Goal: Task Accomplishment & Management: Use online tool/utility

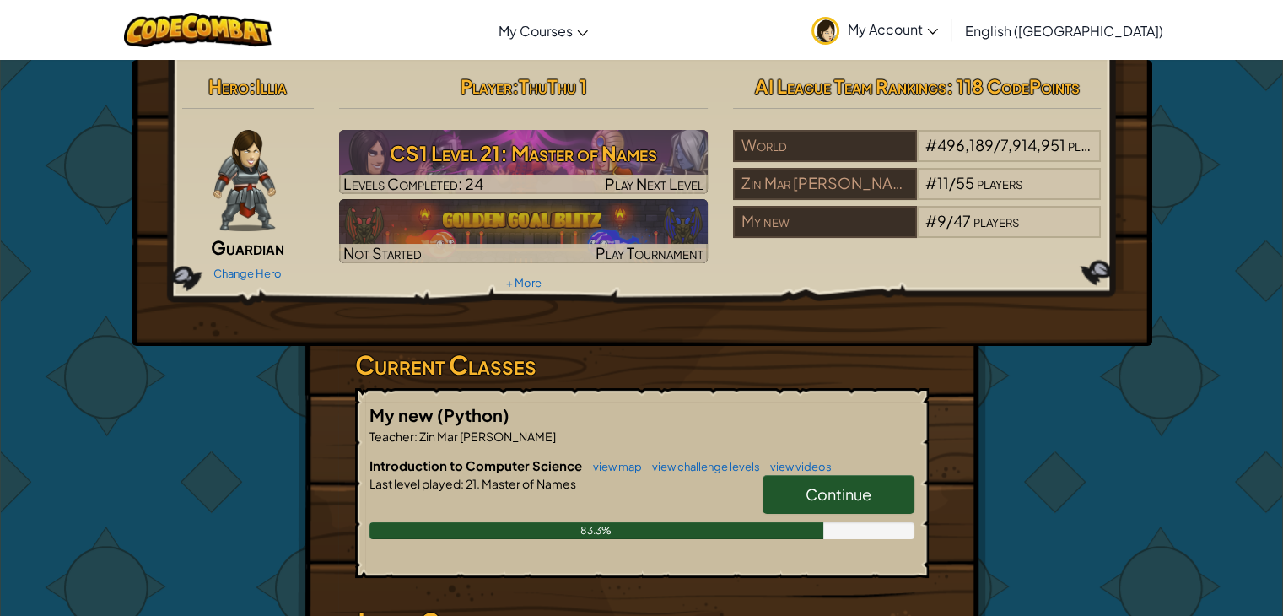
click at [860, 489] on span "Continue" at bounding box center [839, 493] width 66 height 19
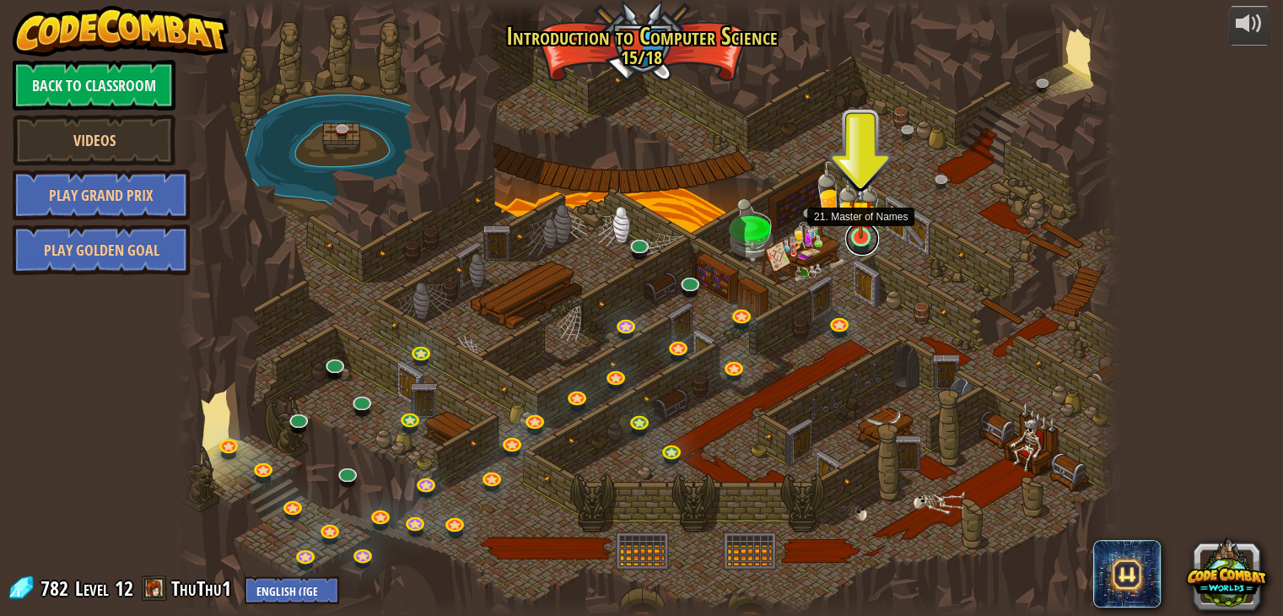
click at [861, 240] on link at bounding box center [862, 239] width 34 height 34
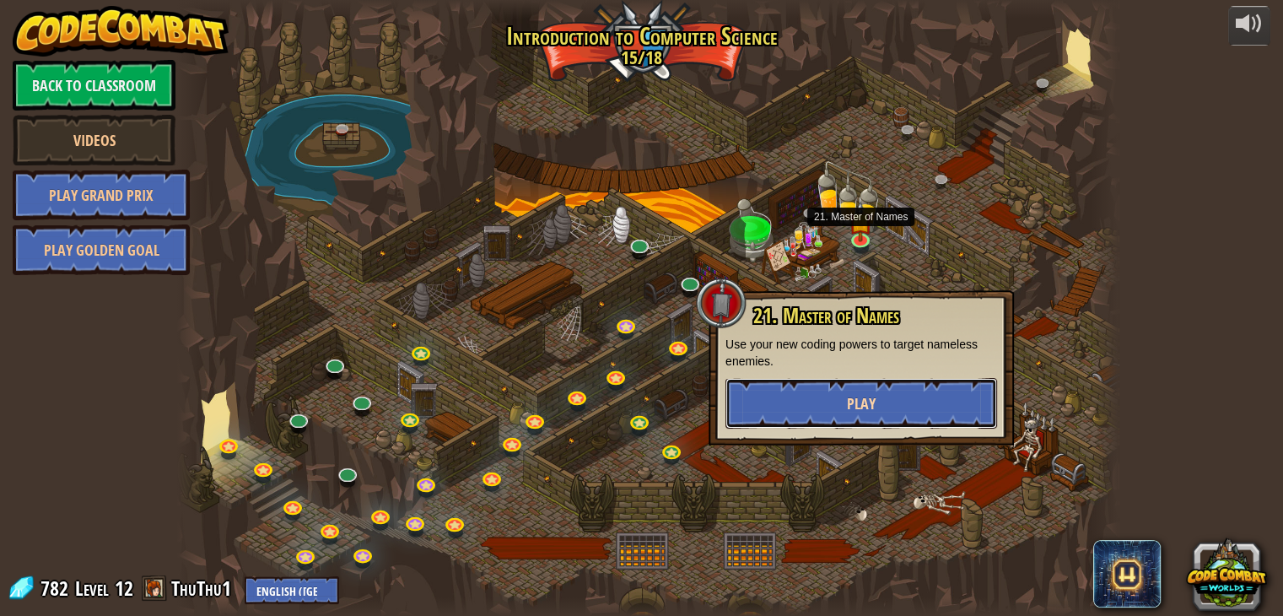
click at [865, 414] on button "Play" at bounding box center [861, 403] width 272 height 51
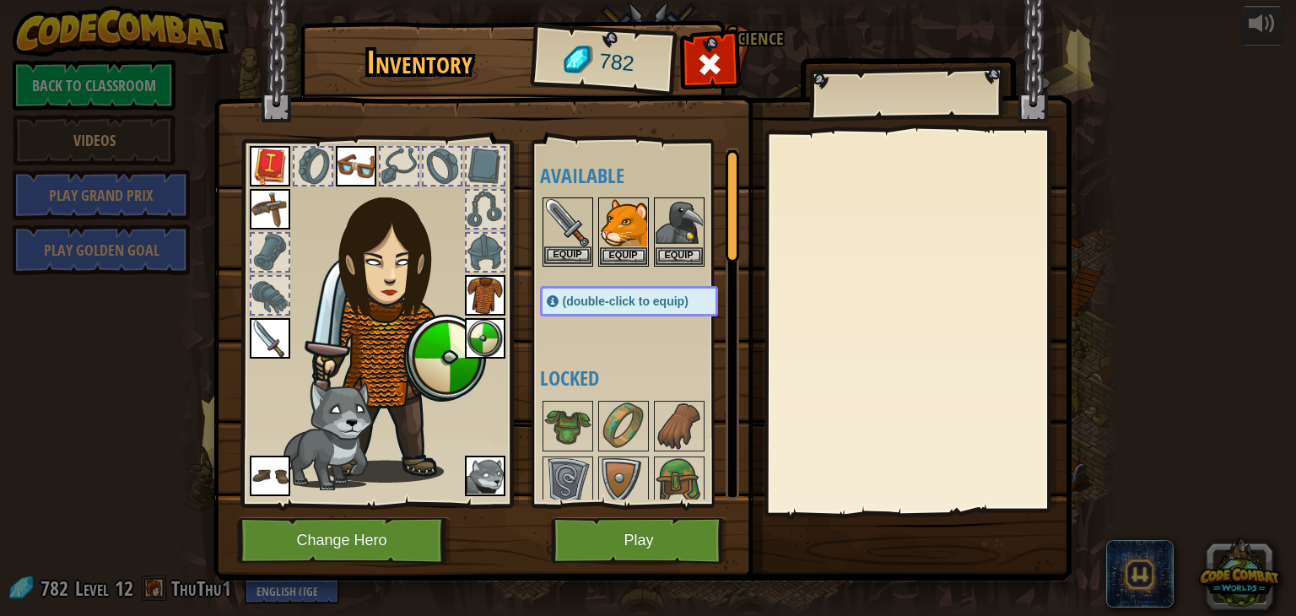
click at [569, 234] on img at bounding box center [567, 222] width 47 height 47
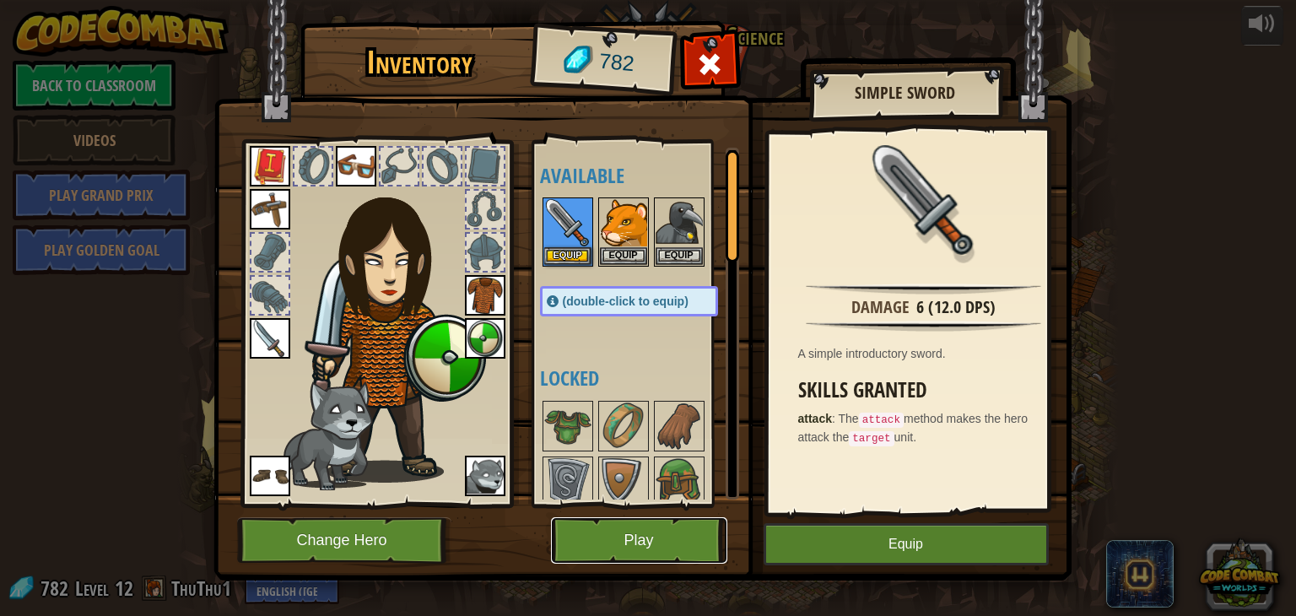
click at [658, 543] on button "Play" at bounding box center [639, 540] width 176 height 46
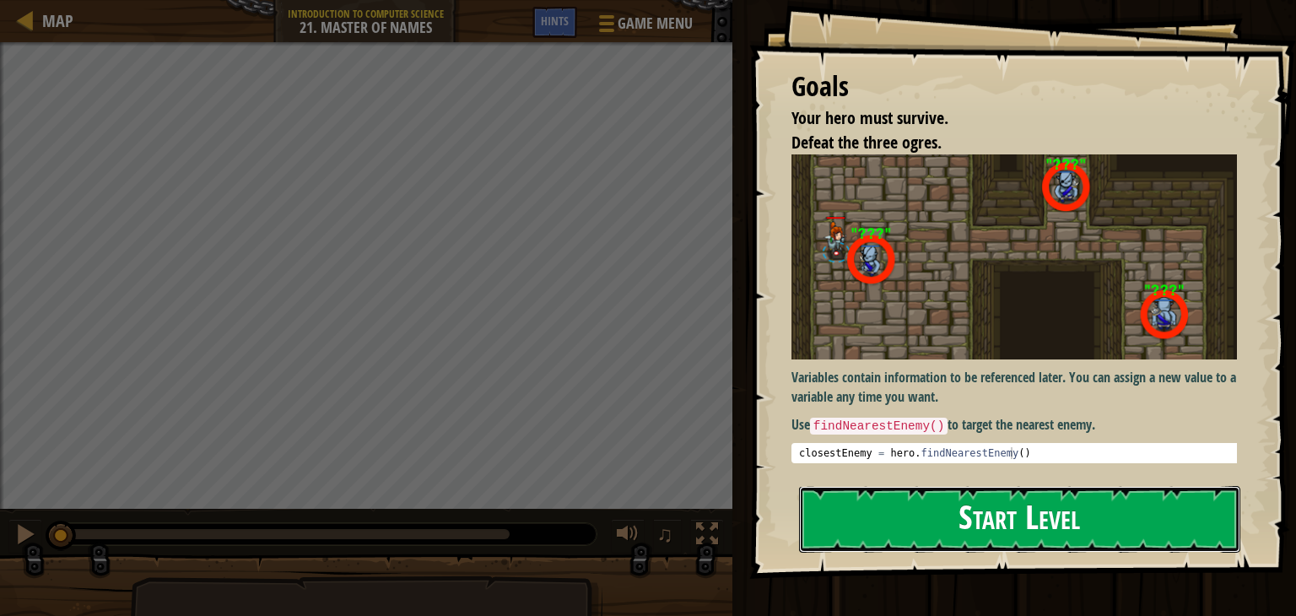
click at [1054, 531] on button "Start Level" at bounding box center [1019, 519] width 441 height 67
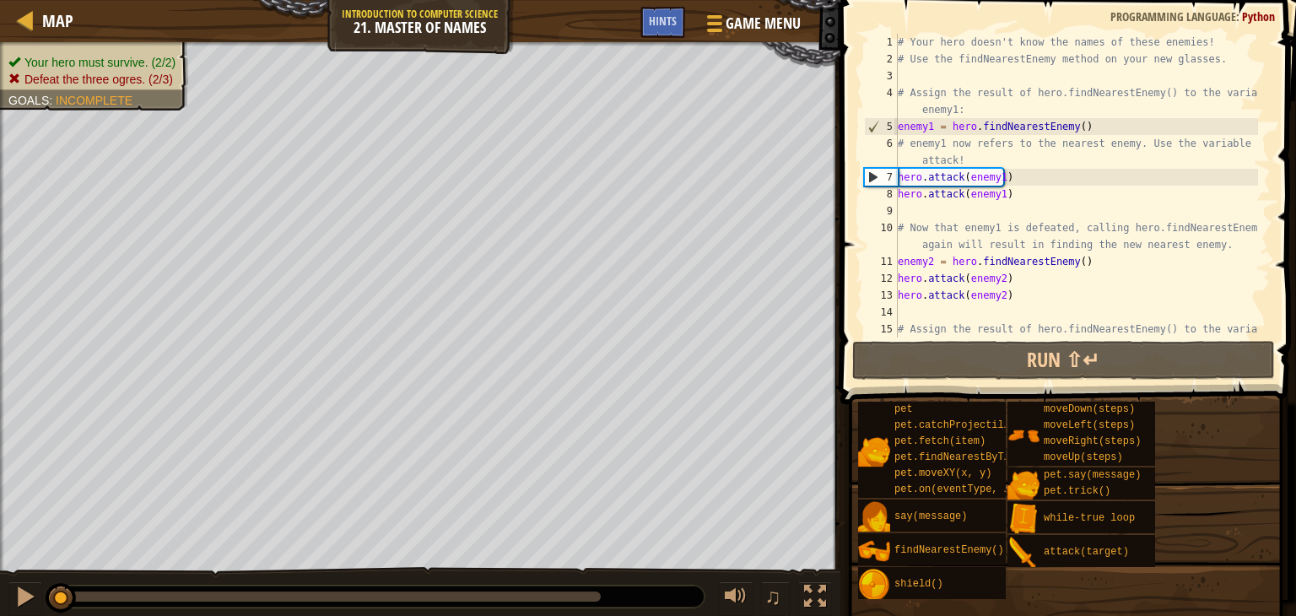
click at [919, 76] on div "# Your hero doesn't know the names of these enemies! # Use the findNearestEnemy…" at bounding box center [1076, 211] width 364 height 354
type textarea "h"
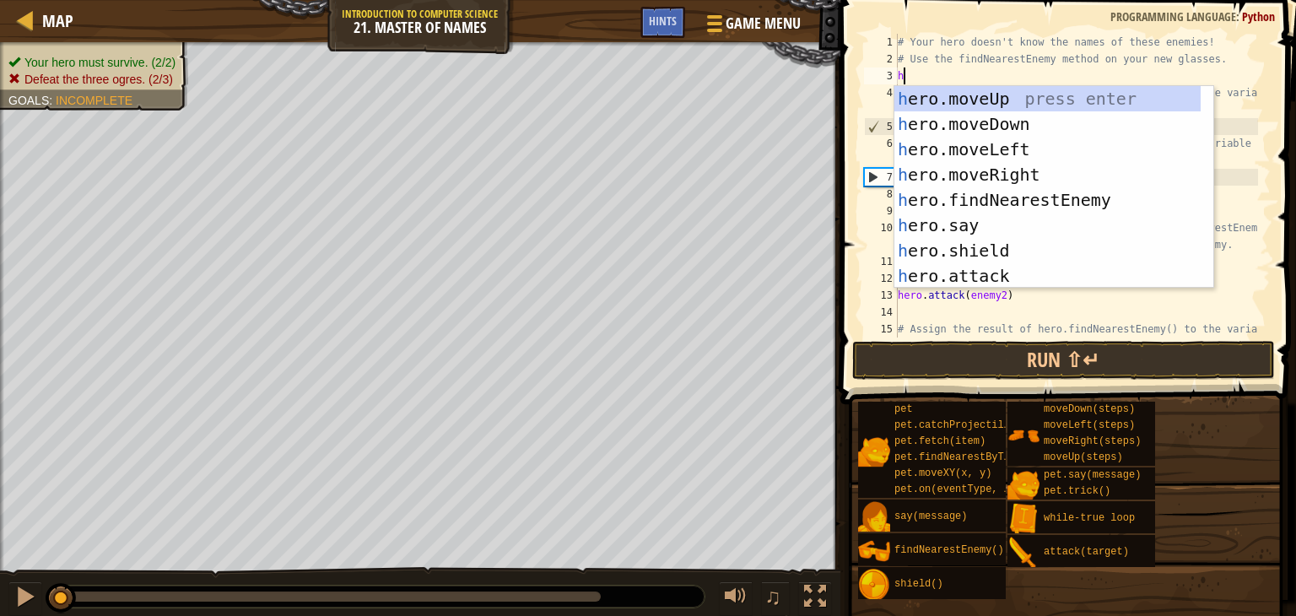
scroll to position [8, 0]
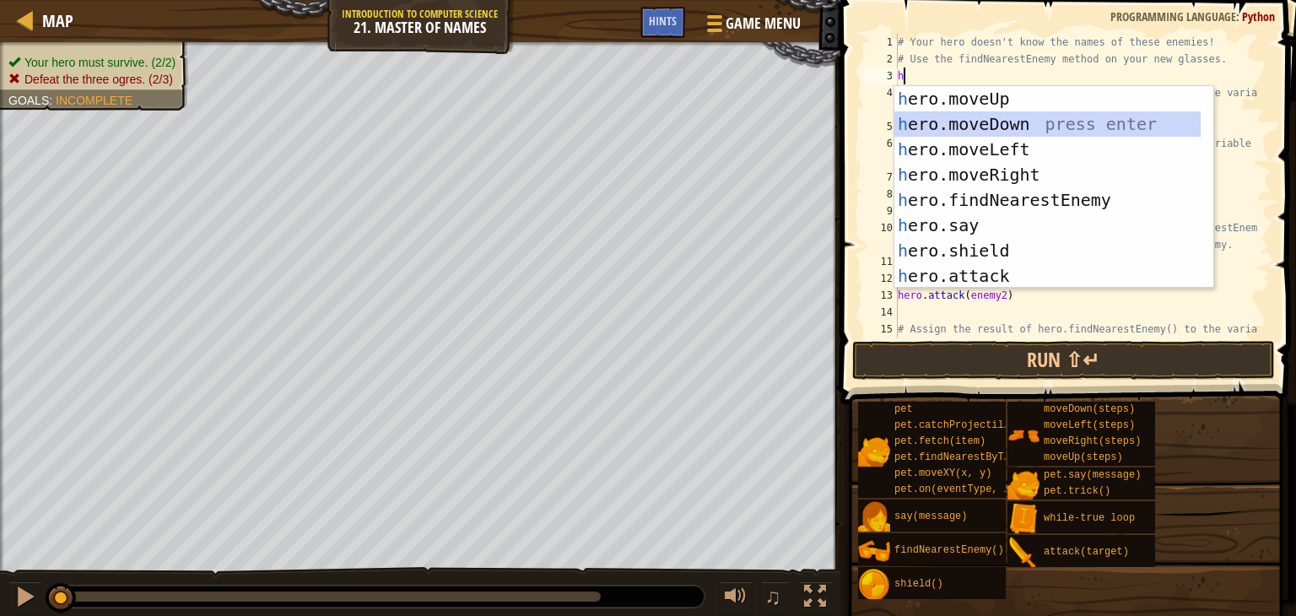
click at [934, 127] on div "h ero.moveUp press enter h ero.moveDown press enter h ero.moveLeft press enter …" at bounding box center [1047, 212] width 306 height 253
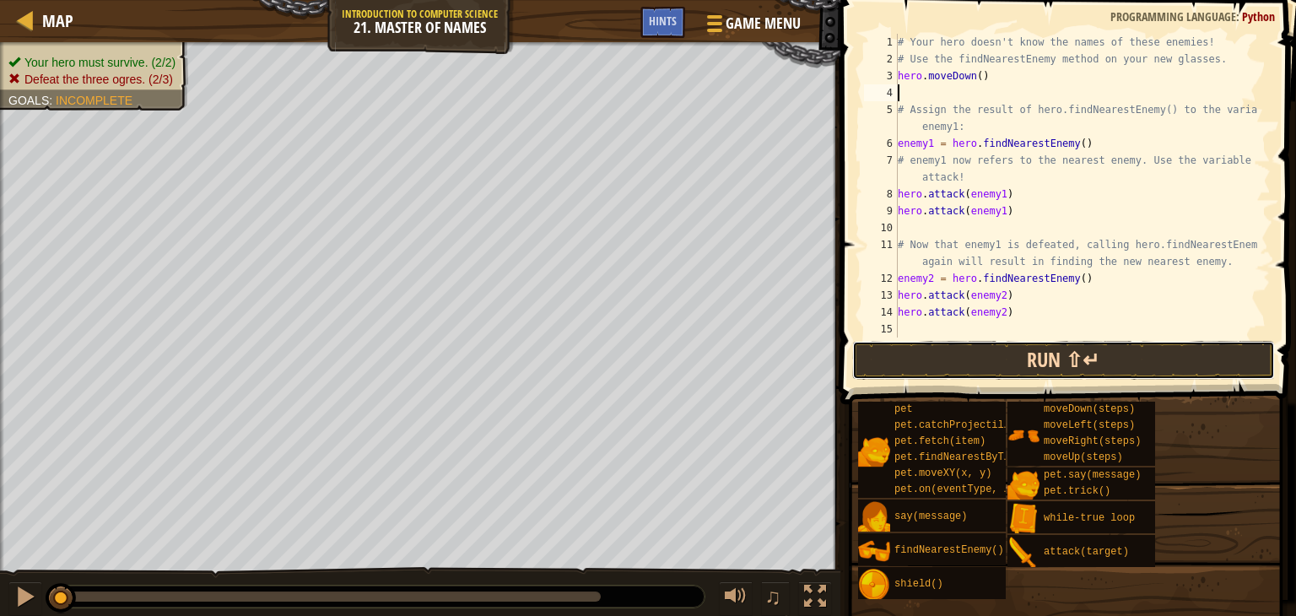
click at [1046, 364] on button "Run ⇧↵" at bounding box center [1063, 360] width 423 height 39
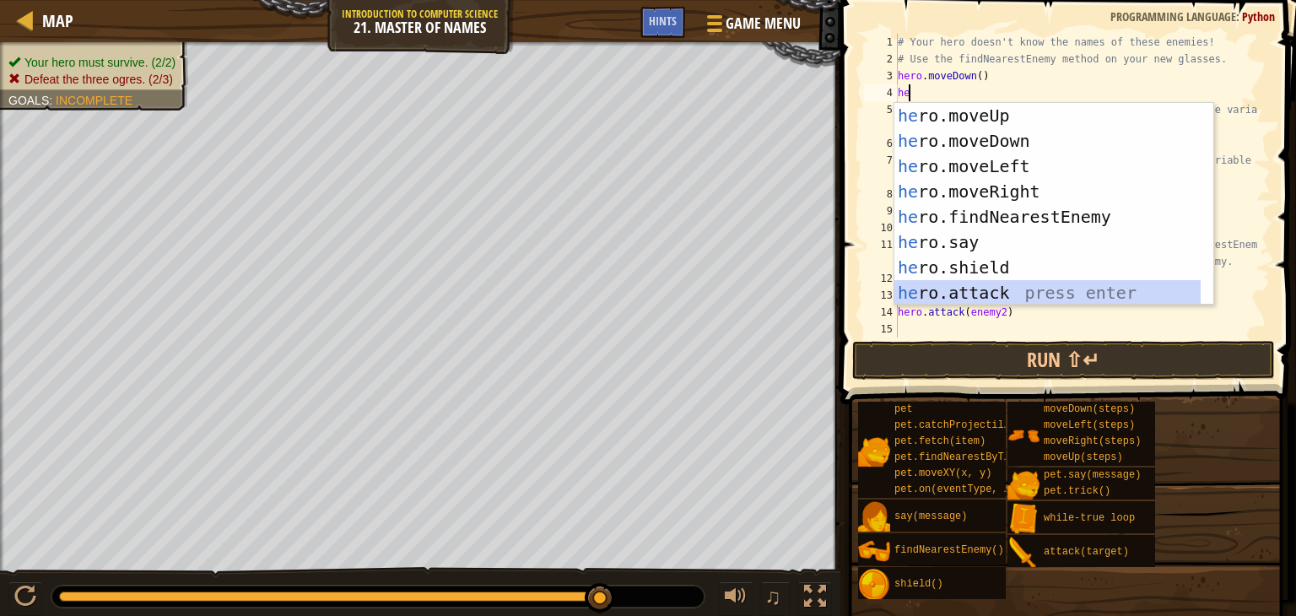
click at [975, 294] on div "he ro.moveUp press enter he ro.moveDown press enter he ro.moveLeft press enter …" at bounding box center [1047, 229] width 306 height 253
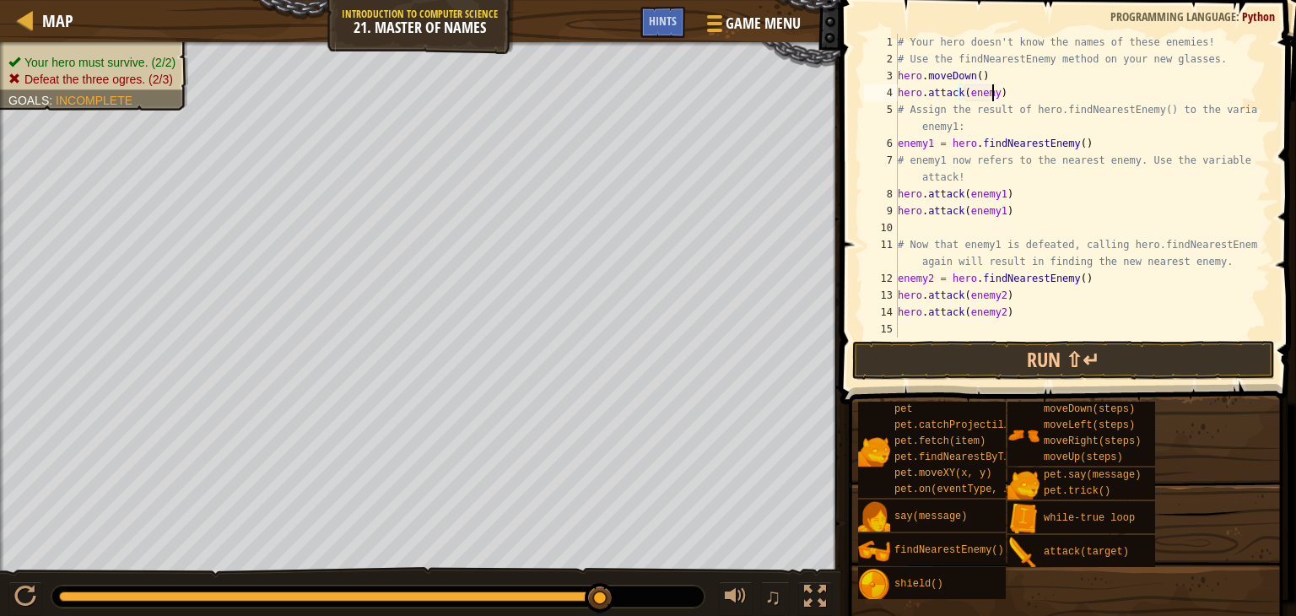
scroll to position [8, 7]
drag, startPoint x: 1022, startPoint y: 94, endPoint x: 899, endPoint y: 95, distance: 123.2
click at [899, 95] on div "# Your hero doesn't know the names of these enemies! # Use the findNearestEnemy…" at bounding box center [1076, 211] width 364 height 354
type textarea "hero.attack(enemy3)"
click at [1027, 95] on div "# Your hero doesn't know the names of these enemies! # Use the findNearestEnemy…" at bounding box center [1076, 186] width 364 height 304
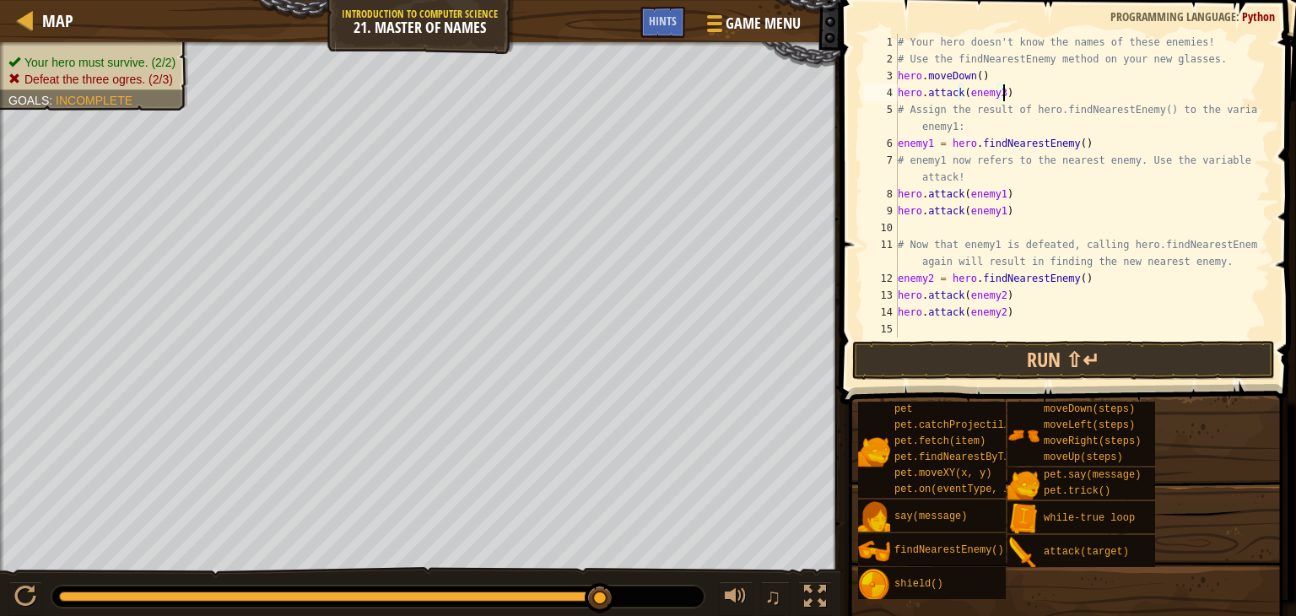
scroll to position [8, 0]
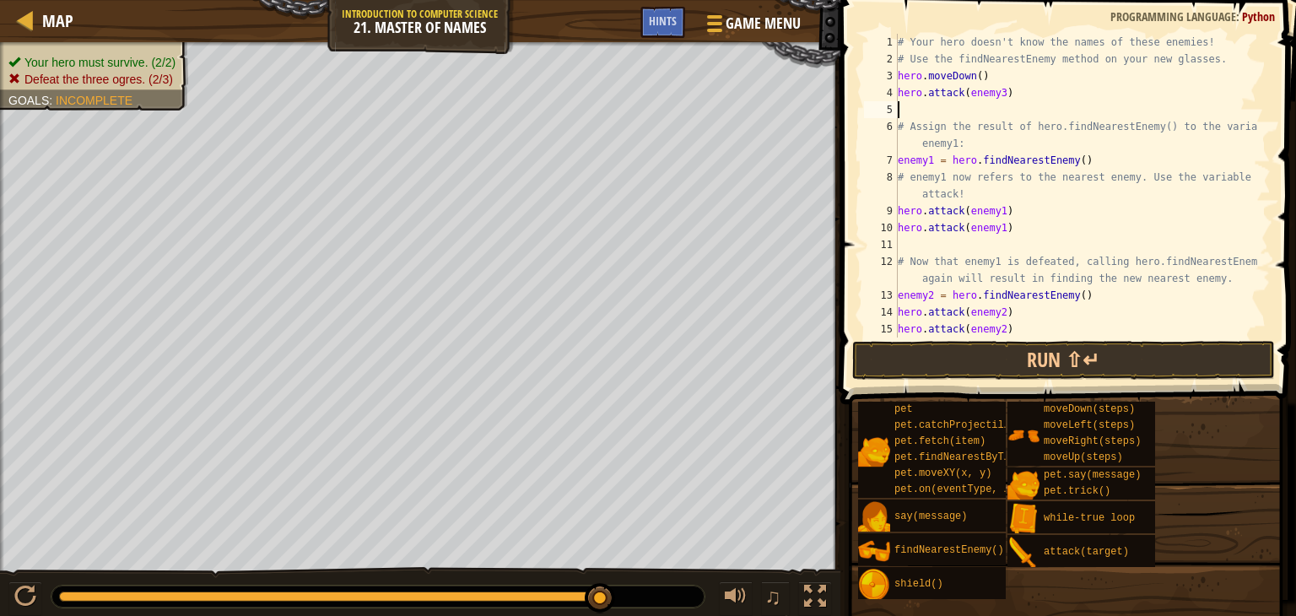
paste textarea "hero.attack(enemy3)"
click at [1043, 368] on button "Run ⇧↵" at bounding box center [1063, 360] width 423 height 39
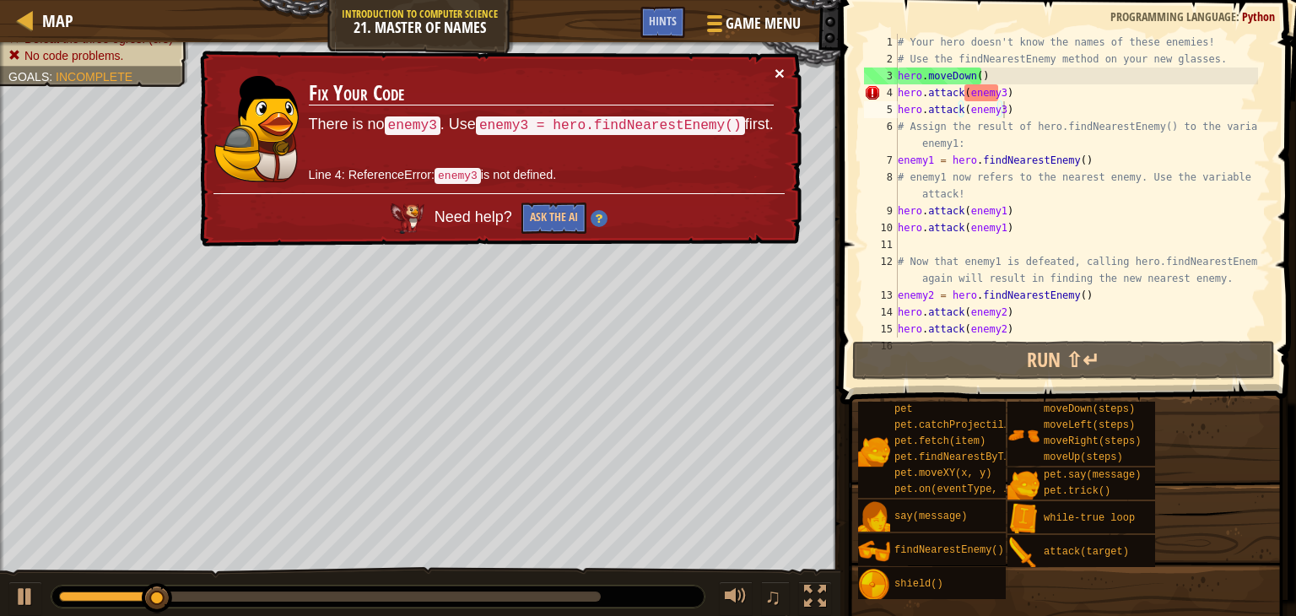
click at [782, 77] on button "×" at bounding box center [779, 73] width 10 height 18
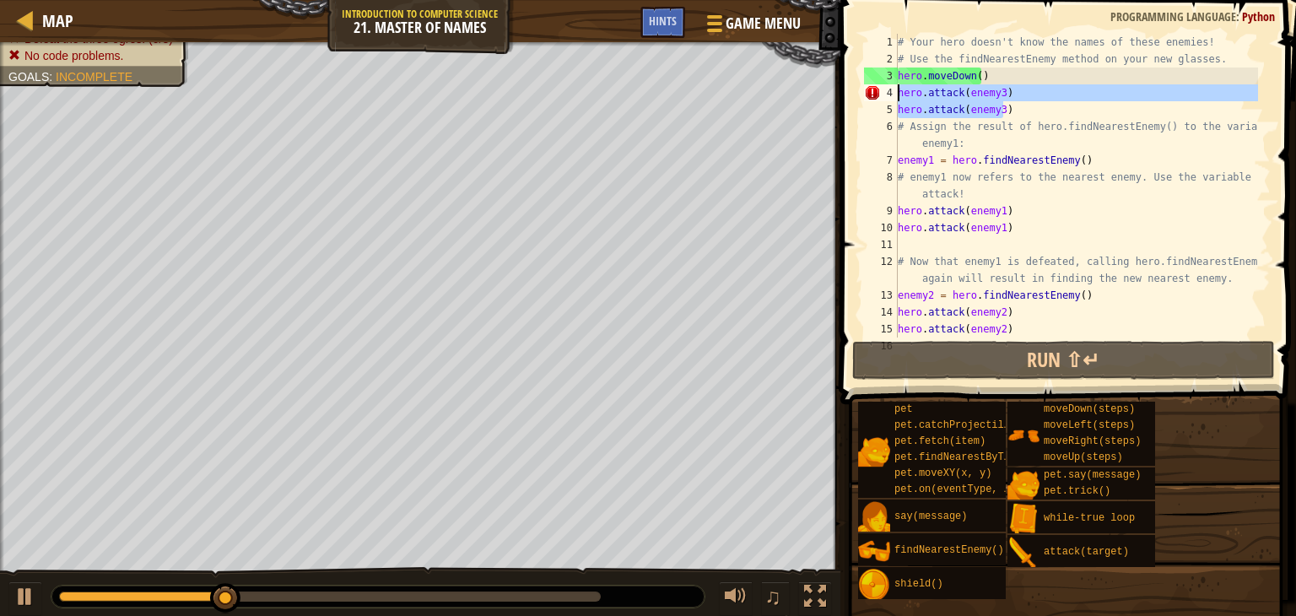
drag, startPoint x: 1016, startPoint y: 111, endPoint x: 900, endPoint y: 92, distance: 117.9
click at [900, 92] on div "# Your hero doesn't know the names of these enemies! # Use the findNearestEnemy…" at bounding box center [1076, 202] width 364 height 337
type textarea "hero.attack(enemy3) hero.attack(enemy3)"
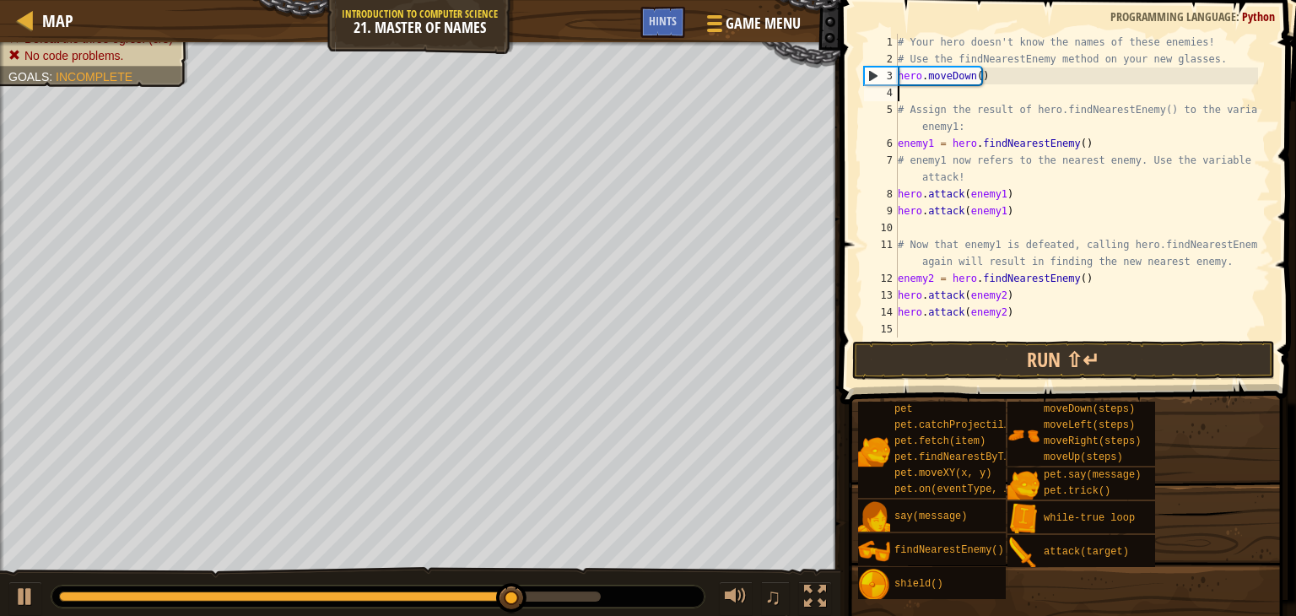
type textarea "# Assign the result of hero.findNearestEnemy() to the variable enemy1:"
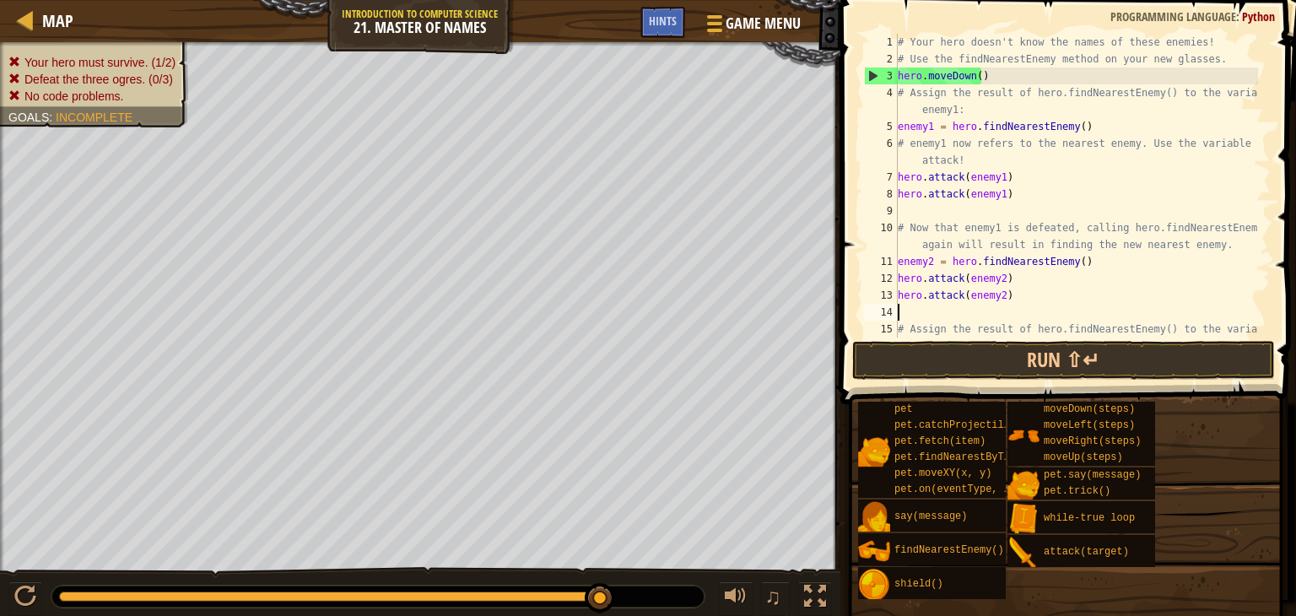
click at [945, 312] on div "# Your hero doesn't know the names of these enemies! # Use the findNearestEnemy…" at bounding box center [1076, 211] width 364 height 354
paste textarea "hero.attack(enemy3)"
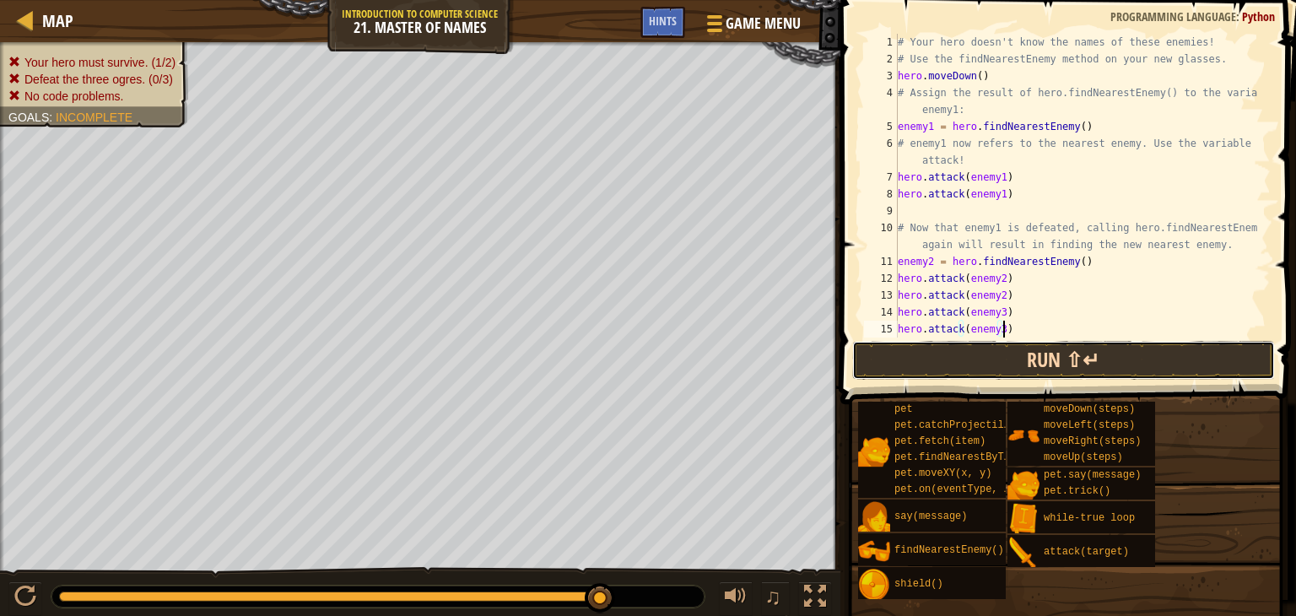
click at [1049, 362] on button "Run ⇧↵" at bounding box center [1063, 360] width 423 height 39
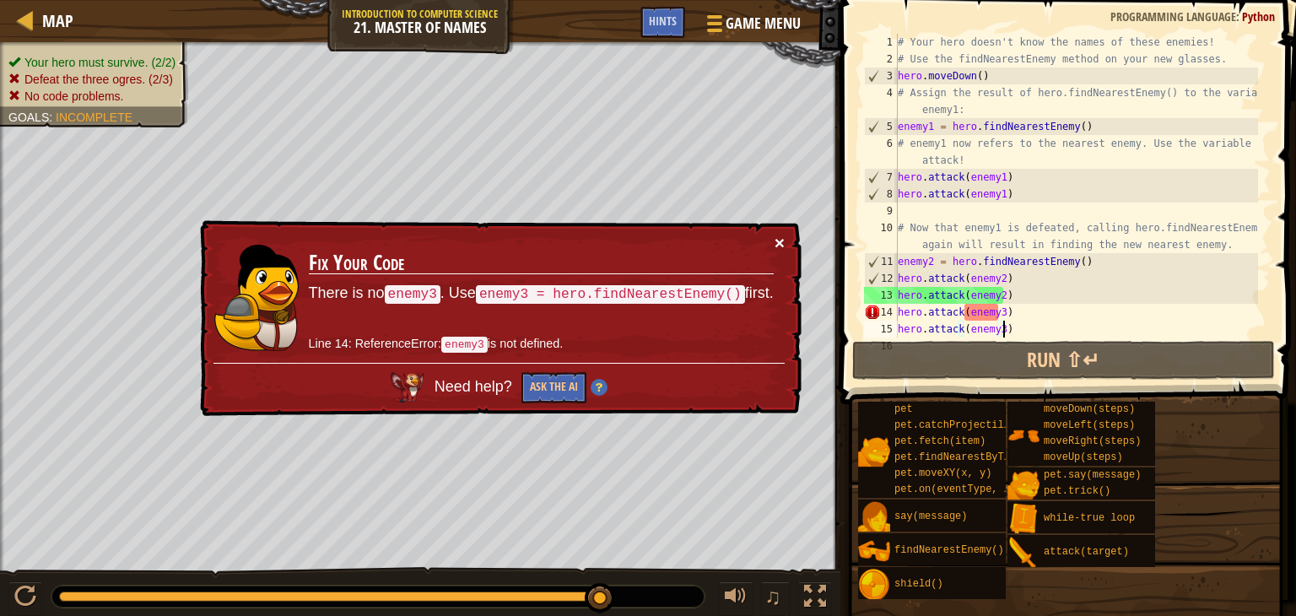
click at [780, 235] on button "×" at bounding box center [779, 243] width 10 height 18
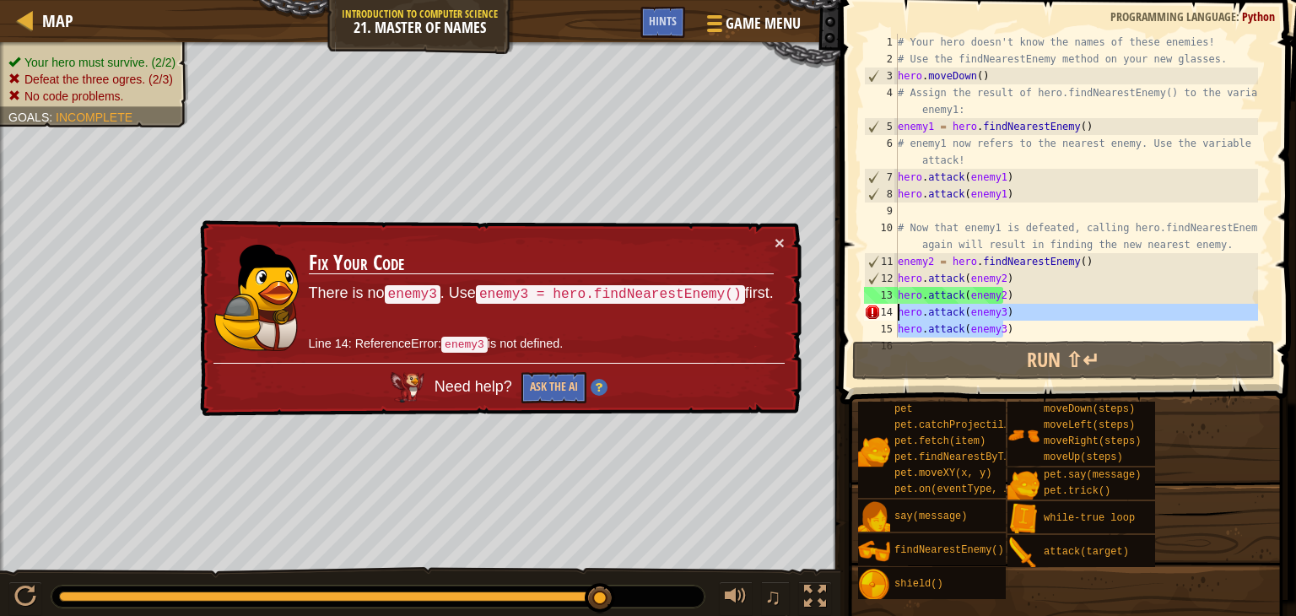
drag, startPoint x: 1016, startPoint y: 326, endPoint x: 898, endPoint y: 315, distance: 118.7
click at [898, 315] on div "# Your hero doesn't know the names of these enemies! # Use the findNearestEnemy…" at bounding box center [1076, 211] width 364 height 354
click at [779, 240] on button "×" at bounding box center [778, 238] width 11 height 18
drag, startPoint x: 1018, startPoint y: 326, endPoint x: 898, endPoint y: 309, distance: 121.9
click at [898, 309] on div "# Your hero doesn't know the names of these enemies! # Use the findNearestEnemy…" at bounding box center [1076, 211] width 364 height 354
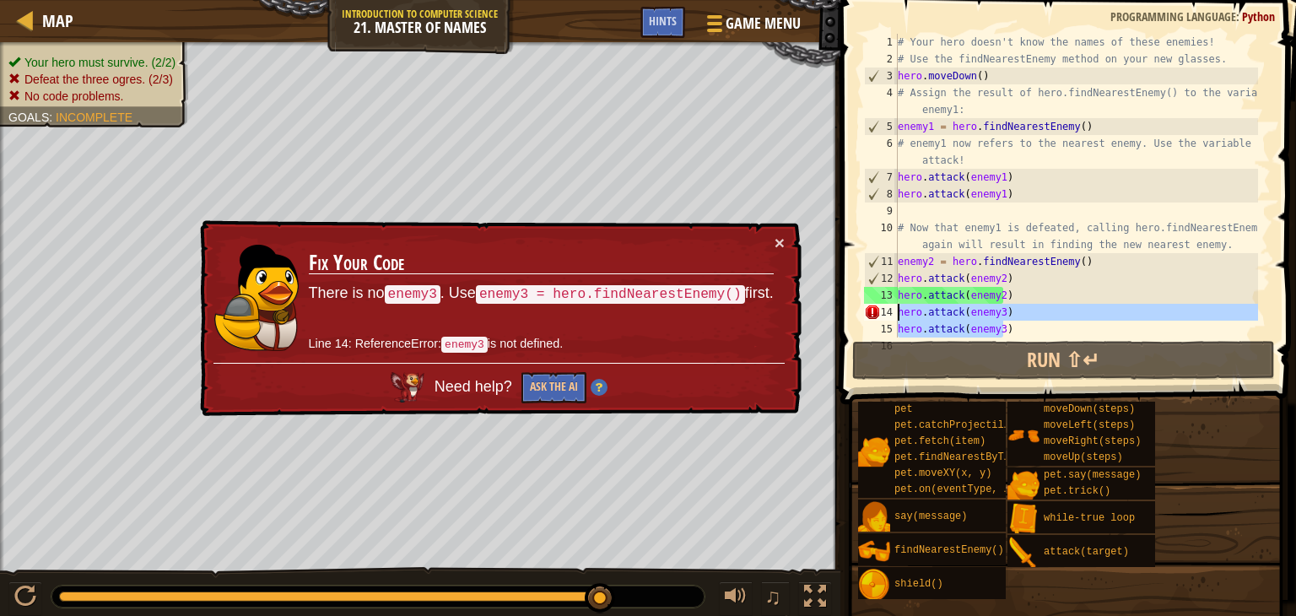
click at [1013, 327] on div "# Your hero doesn't know the names of these enemies! # Use the findNearestEnemy…" at bounding box center [1076, 186] width 364 height 304
type textarea "hero.attack(enemy3)"
drag, startPoint x: 1008, startPoint y: 326, endPoint x: 897, endPoint y: 323, distance: 111.4
click at [897, 323] on div "hero.attack(enemy3) 1 2 3 4 5 6 7 8 9 10 11 12 13 14 15 16 # Your hero doesn't …" at bounding box center [1065, 186] width 410 height 304
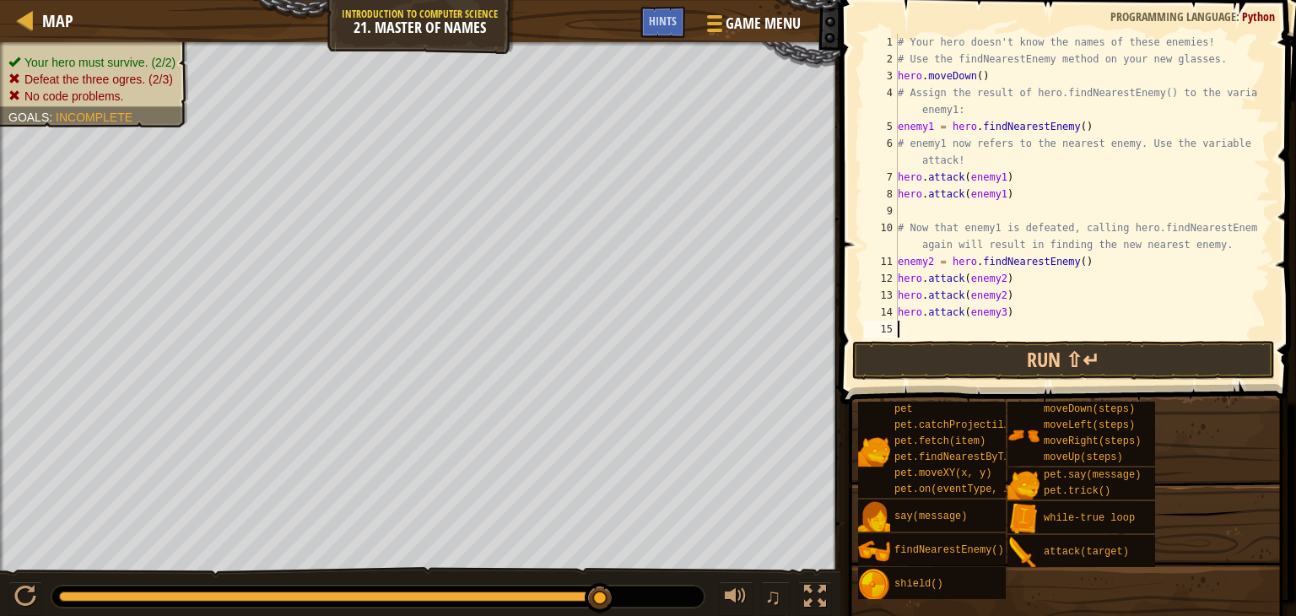
click at [1099, 259] on div "# Your hero doesn't know the names of these enemies! # Use the findNearestEnemy…" at bounding box center [1076, 211] width 364 height 354
type textarea "enemy2 = hero.findNearestEnemy()"
paste textarea "hero.attack(enemy3)"
type textarea "hero.attack(enemy3)"
drag, startPoint x: 1016, startPoint y: 327, endPoint x: 895, endPoint y: 337, distance: 121.0
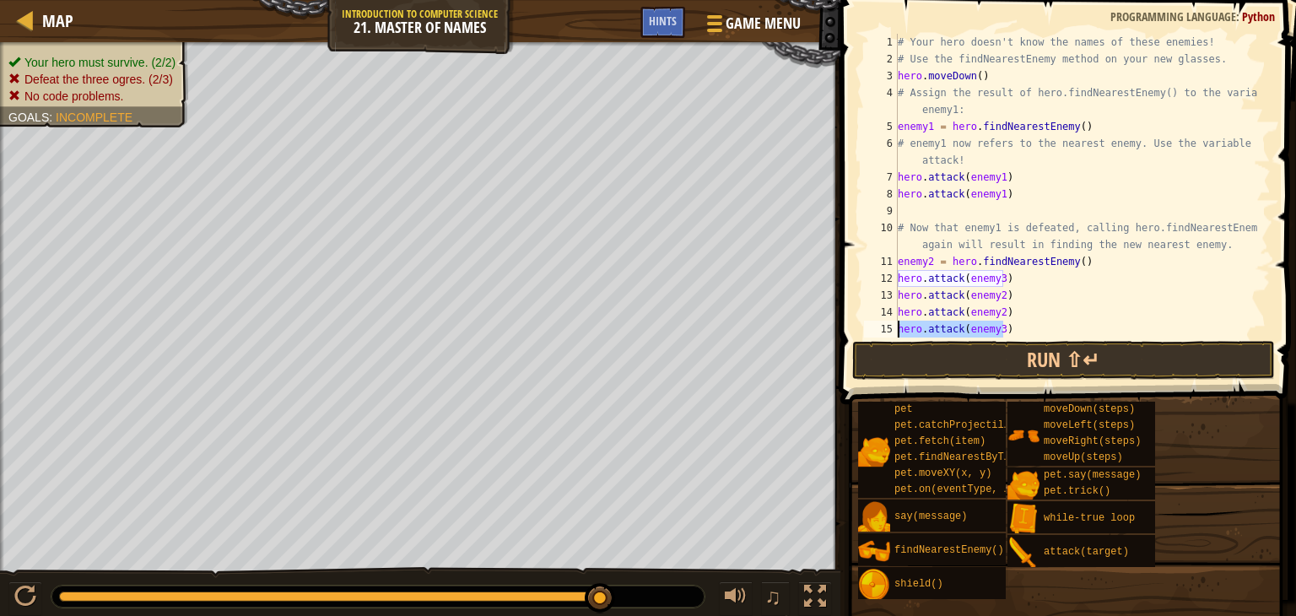
click at [895, 337] on div "hero.attack(enemy3) 1 2 3 4 5 6 7 8 9 10 11 12 13 14 15 16 # Your hero doesn't …" at bounding box center [1065, 186] width 410 height 304
click at [1021, 278] on div "# Your hero doesn't know the names of these enemies! # Use the findNearestEnemy…" at bounding box center [1076, 202] width 364 height 337
type textarea "hero.attack(enemy3)"
paste textarea "hero.attack(enemy3)"
type textarea "hero.attack(enemy3)"
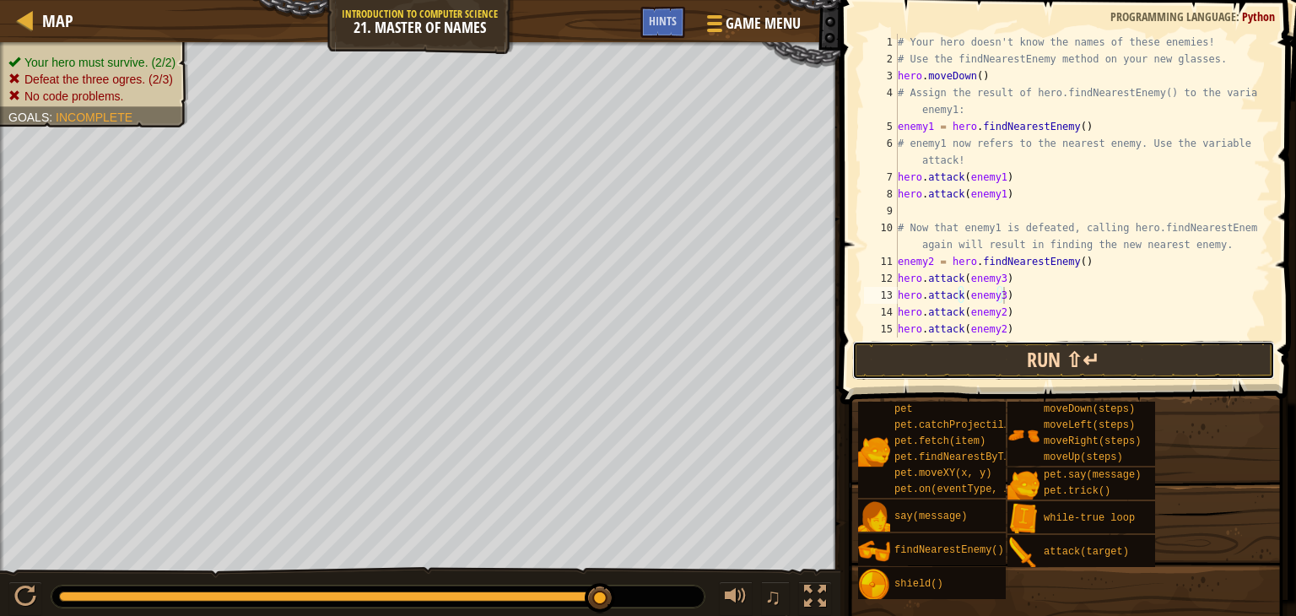
click at [1048, 356] on button "Run ⇧↵" at bounding box center [1063, 360] width 423 height 39
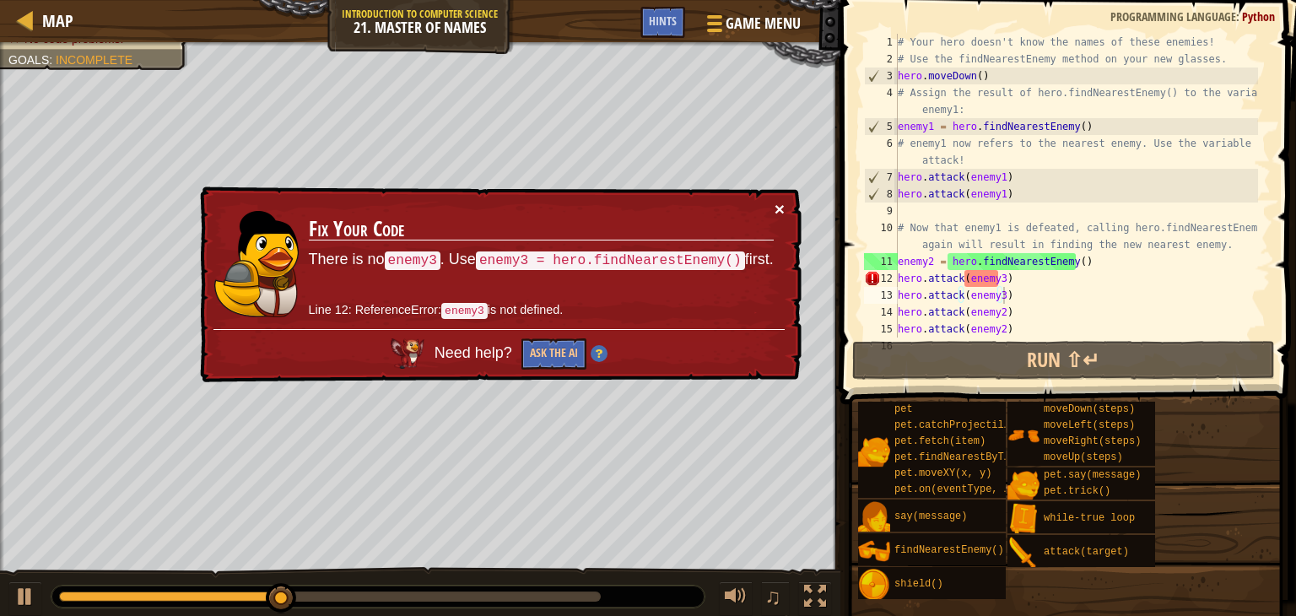
click at [779, 211] on button "×" at bounding box center [779, 209] width 10 height 18
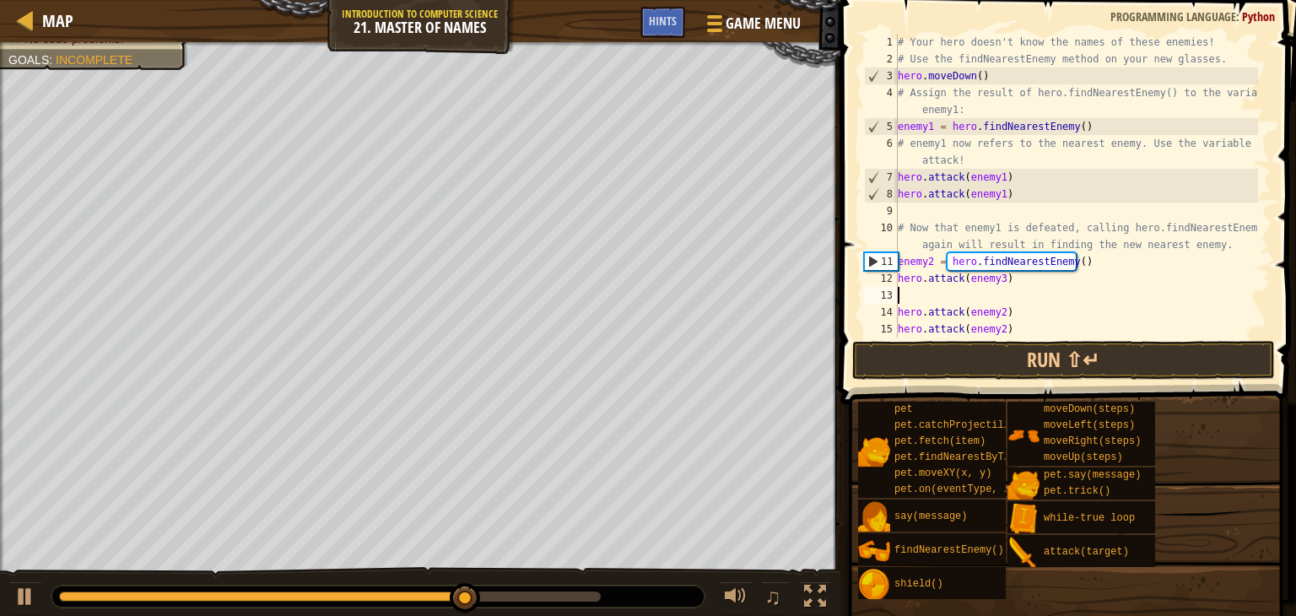
type textarea "hero.attack(enemy3)"
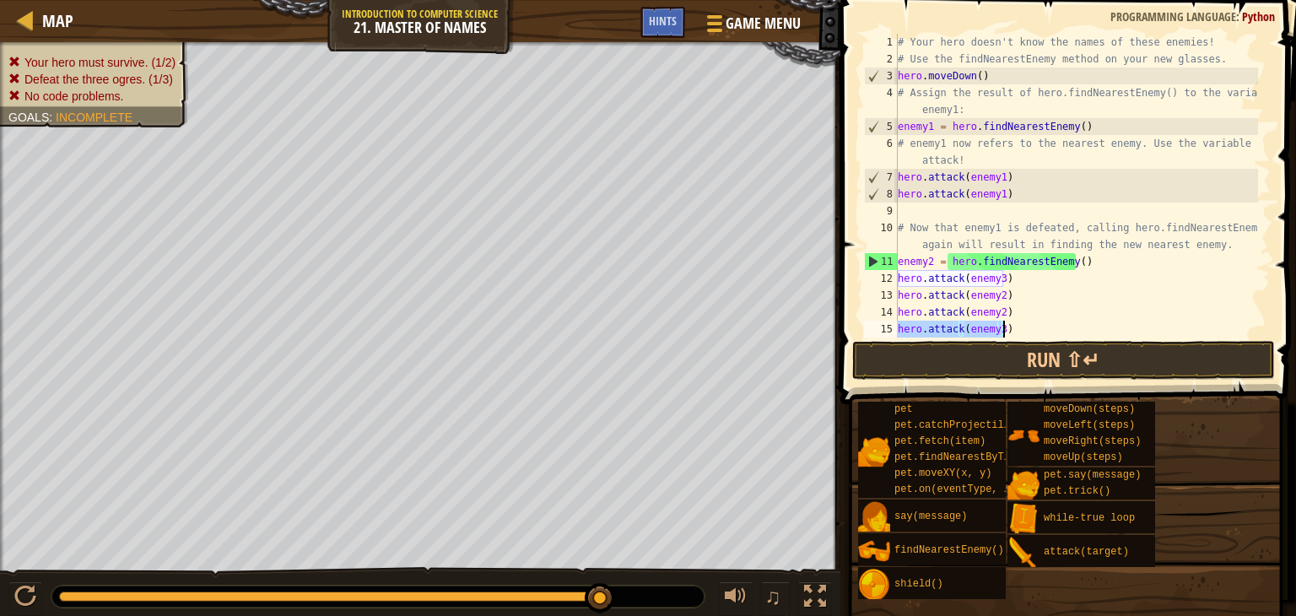
click at [1015, 325] on div "# Your hero doesn't know the names of these enemies! # Use the findNearestEnemy…" at bounding box center [1076, 186] width 364 height 304
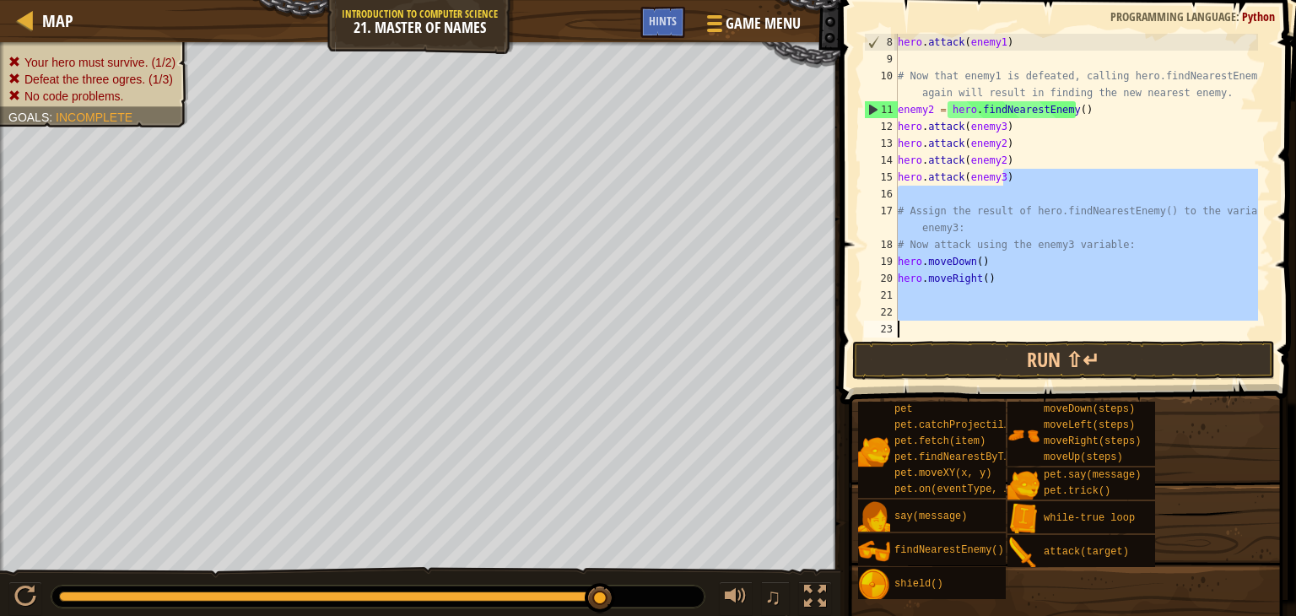
scroll to position [152, 0]
drag, startPoint x: 1007, startPoint y: 326, endPoint x: 908, endPoint y: 333, distance: 99.8
click at [908, 333] on div "hero . attack ( enemy1 ) # Now that enemy1 is defeated, calling hero.findNeares…" at bounding box center [1076, 202] width 364 height 337
click at [1028, 261] on div "hero . attack ( enemy1 ) # Now that enemy1 is defeated, calling hero.findNeares…" at bounding box center [1076, 186] width 364 height 304
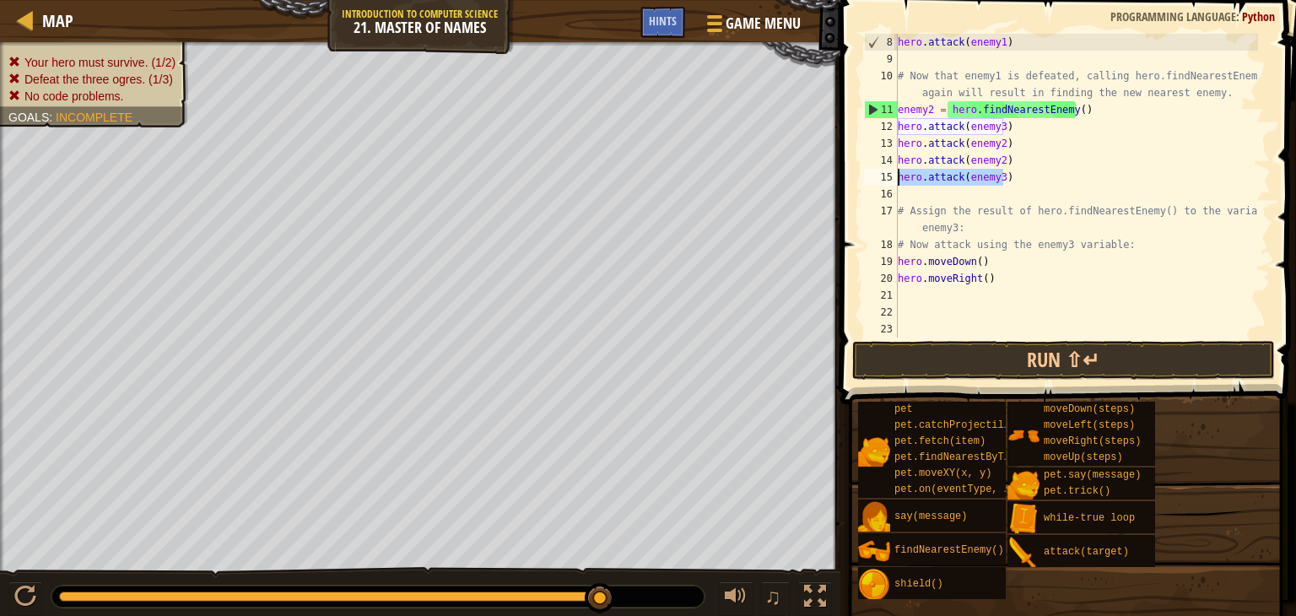
drag, startPoint x: 1015, startPoint y: 178, endPoint x: 898, endPoint y: 180, distance: 117.3
click at [898, 180] on div "hero . attack ( enemy1 ) # Now that enemy1 is defeated, calling hero.findNeares…" at bounding box center [1076, 202] width 364 height 337
type textarea "hero.attack(enemy3)"
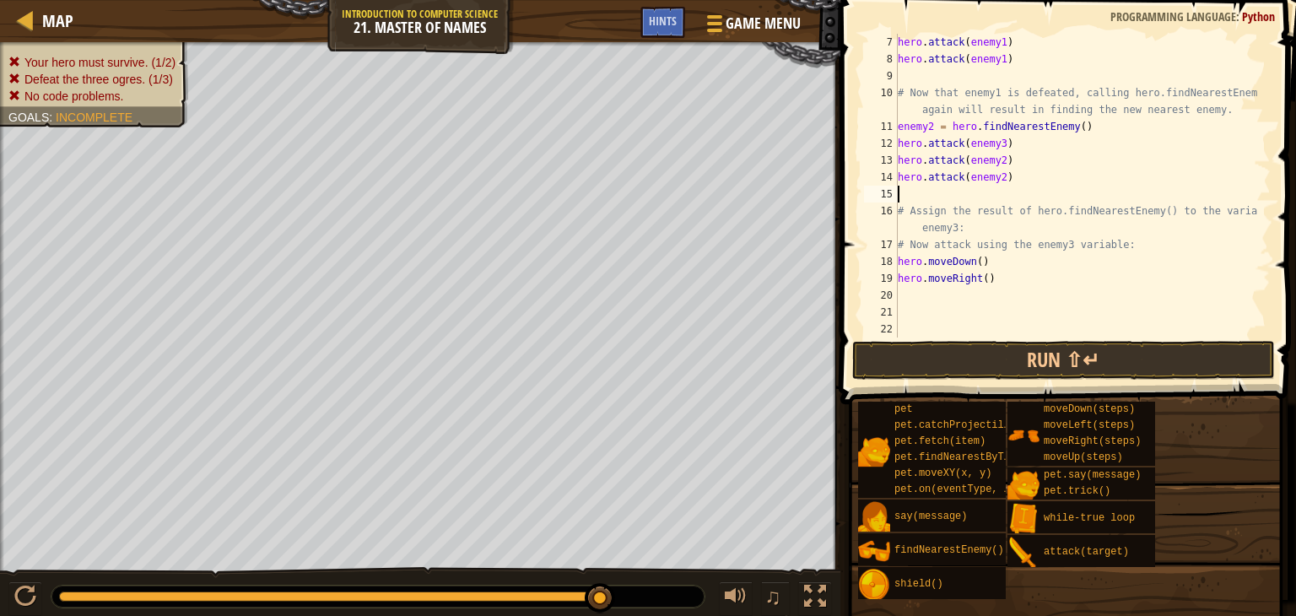
scroll to position [135, 0]
drag, startPoint x: 1009, startPoint y: 148, endPoint x: 900, endPoint y: 143, distance: 108.9
click at [900, 143] on div "hero . attack ( enemy1 ) hero . attack ( enemy1 ) # Now that enemy1 is defeated…" at bounding box center [1076, 202] width 364 height 337
type textarea "hero.attack(enemy2)"
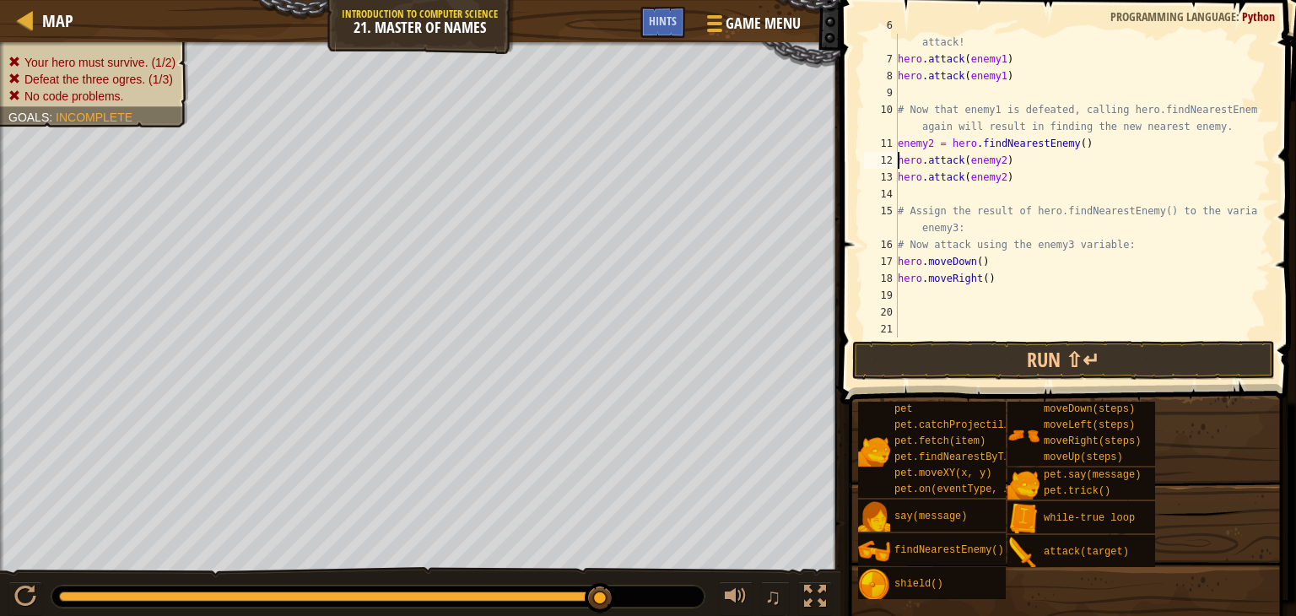
scroll to position [118, 0]
click at [965, 197] on div "# enemy1 now refers to the nearest enemy. Use the variable to attack! hero . at…" at bounding box center [1076, 194] width 364 height 354
type textarea "# Assign the result of hero.findNearestEnemy() to the variable enemy3:"
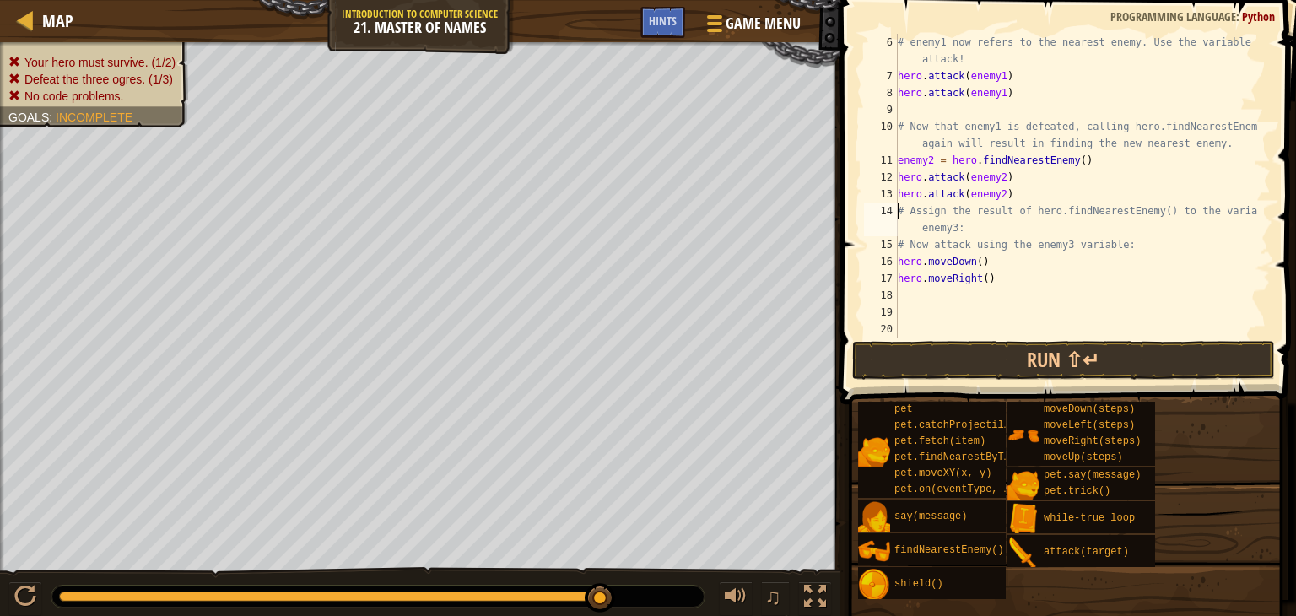
scroll to position [101, 0]
click at [941, 297] on div "# enemy1 now refers to the nearest enemy. Use the variable to attack! hero . at…" at bounding box center [1076, 211] width 364 height 354
click at [933, 103] on div "# enemy1 now refers to the nearest enemy. Use the variable to attack! hero . at…" at bounding box center [1076, 211] width 364 height 354
type textarea "# Now that enemy1 is defeated, calling hero.findNearestEnemy() again will resul…"
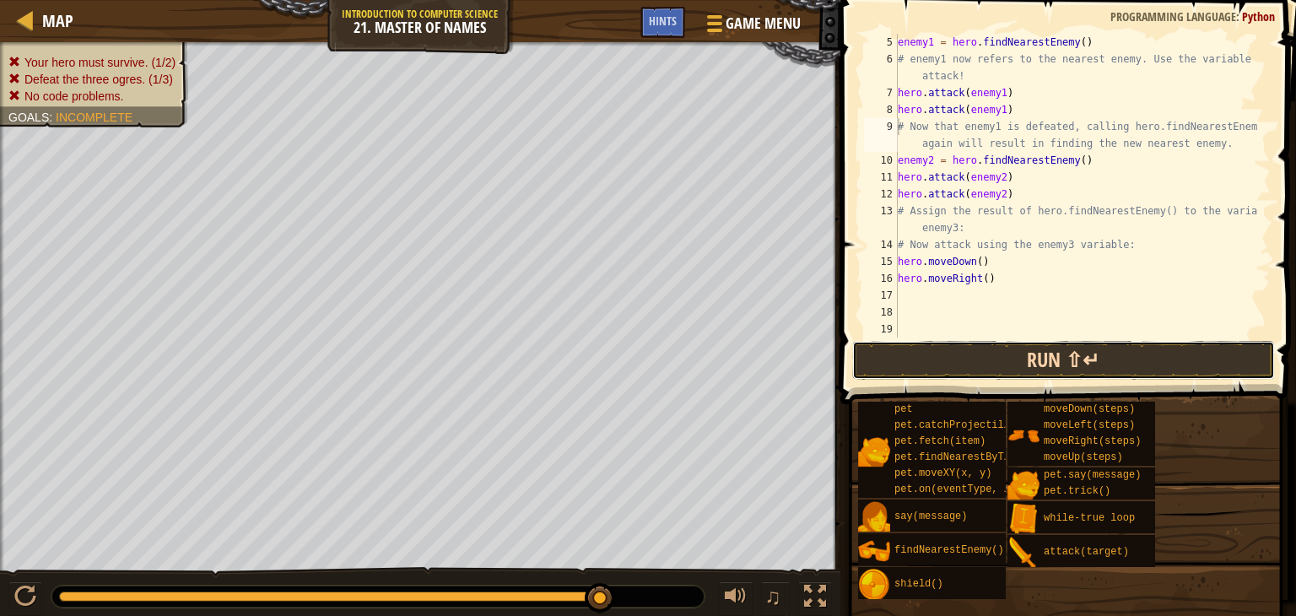
click at [1038, 356] on button "Run ⇧↵" at bounding box center [1063, 360] width 423 height 39
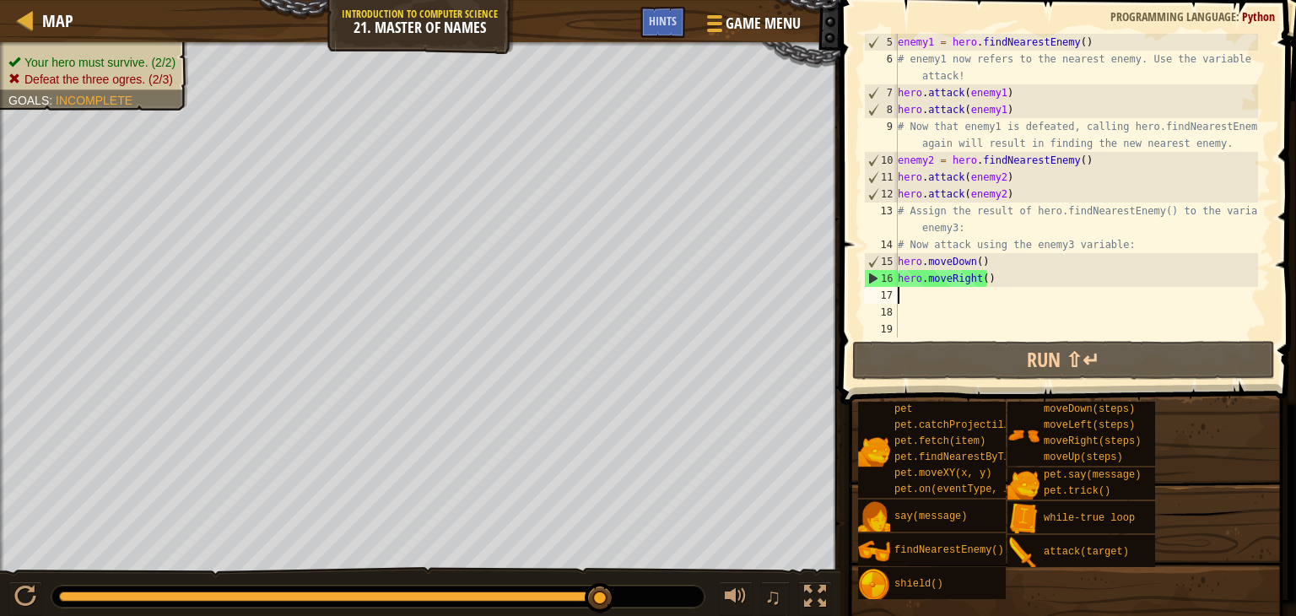
click at [934, 291] on div "enemy1 = hero . findNearestEnemy ( ) # enemy1 now refers to the nearest enemy. …" at bounding box center [1076, 202] width 364 height 337
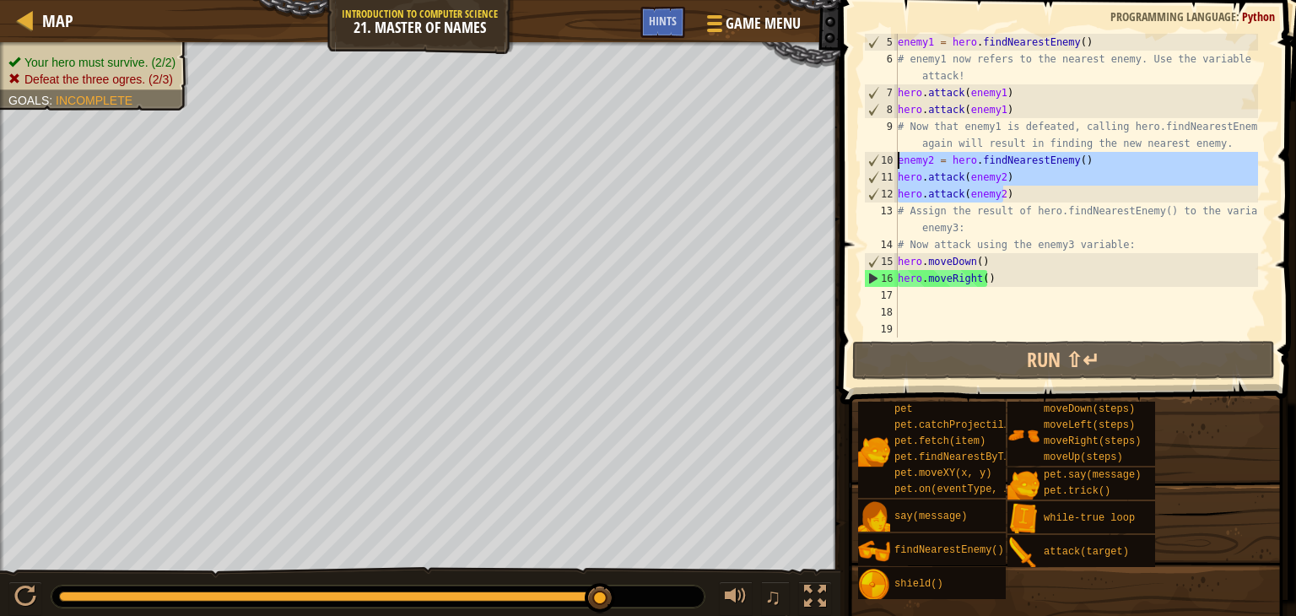
drag, startPoint x: 1015, startPoint y: 192, endPoint x: 900, endPoint y: 164, distance: 118.3
click at [900, 164] on div "enemy1 = hero . findNearestEnemy ( ) # enemy1 now refers to the nearest enemy. …" at bounding box center [1076, 202] width 364 height 337
type textarea "enemy2 = hero.findNearestEnemy() hero.attack(enemy2)"
click at [910, 296] on div "enemy1 = hero . findNearestEnemy ( ) # enemy1 now refers to the nearest enemy. …" at bounding box center [1076, 202] width 364 height 337
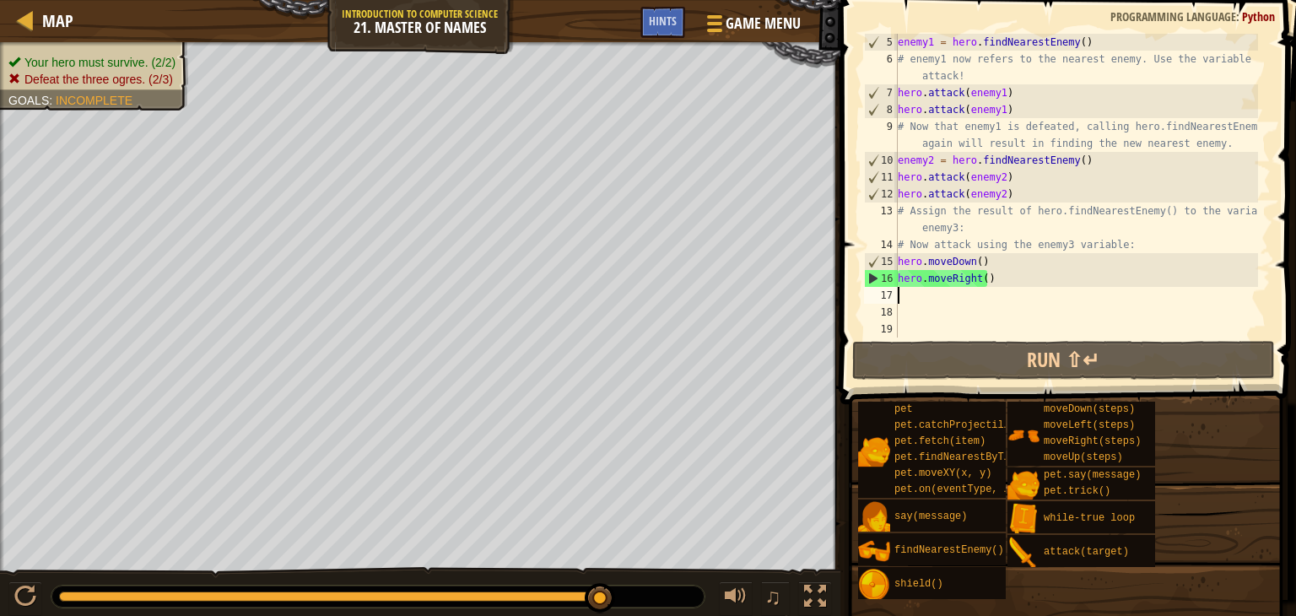
paste textarea "hero.attack(enemy2)"
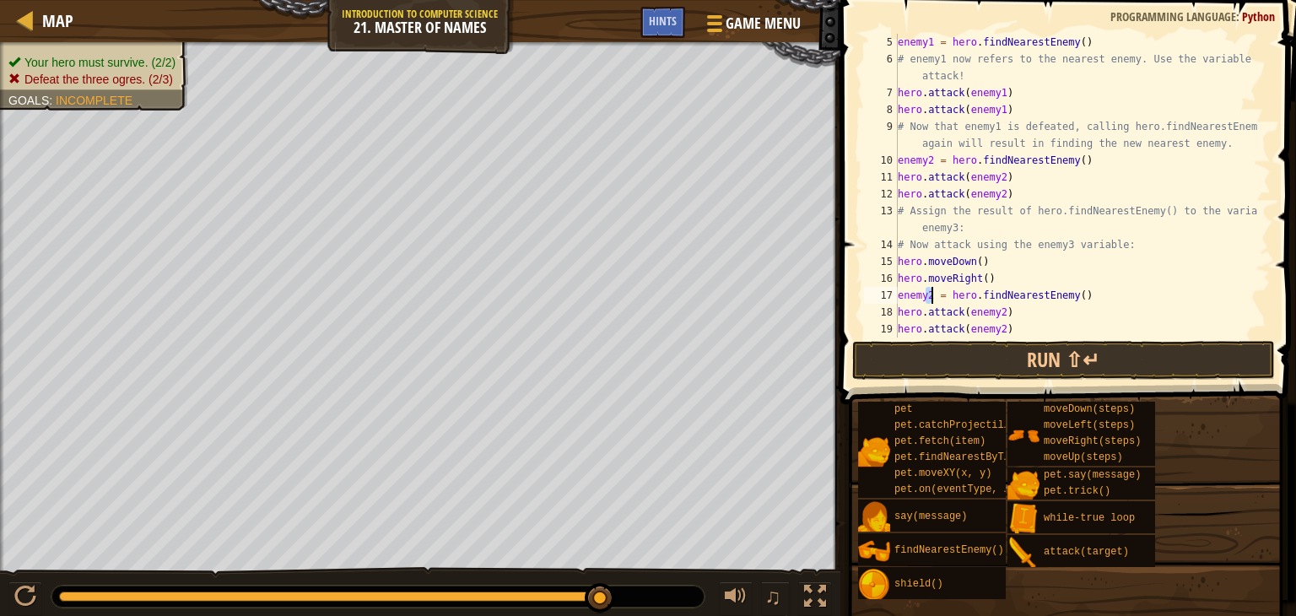
click at [929, 293] on div "enemy1 = hero . findNearestEnemy ( ) # enemy1 now refers to the nearest enemy. …" at bounding box center [1076, 202] width 364 height 337
click at [999, 314] on div "enemy1 = hero . findNearestEnemy ( ) # enemy1 now refers to the nearest enemy. …" at bounding box center [1076, 202] width 364 height 337
click at [998, 332] on div "enemy1 = hero . findNearestEnemy ( ) # enemy1 now refers to the nearest enemy. …" at bounding box center [1076, 202] width 364 height 337
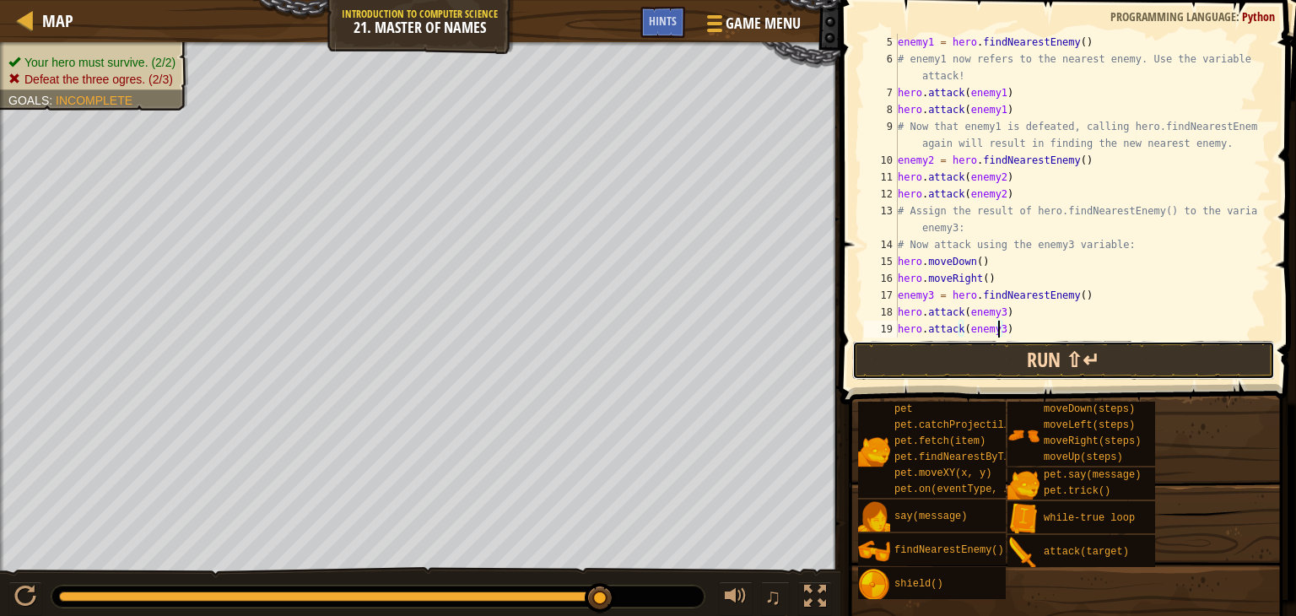
click at [1050, 362] on button "Run ⇧↵" at bounding box center [1063, 360] width 423 height 39
type textarea "hero.attack(enemy3)"
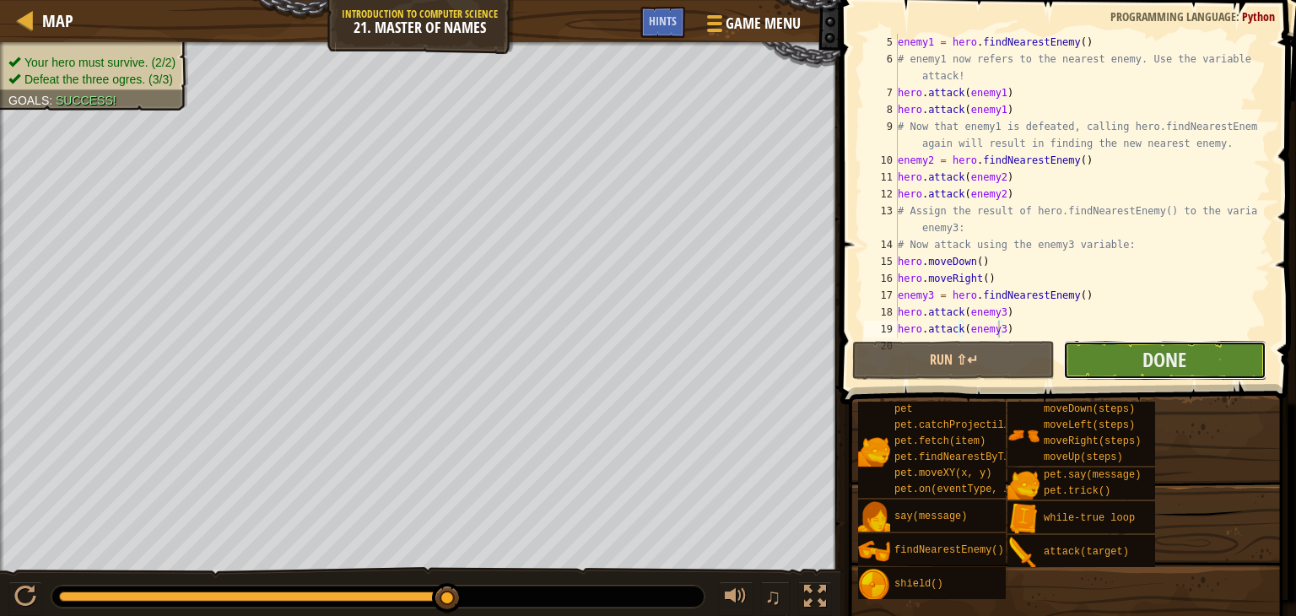
click at [1192, 354] on button "Done" at bounding box center [1164, 360] width 202 height 39
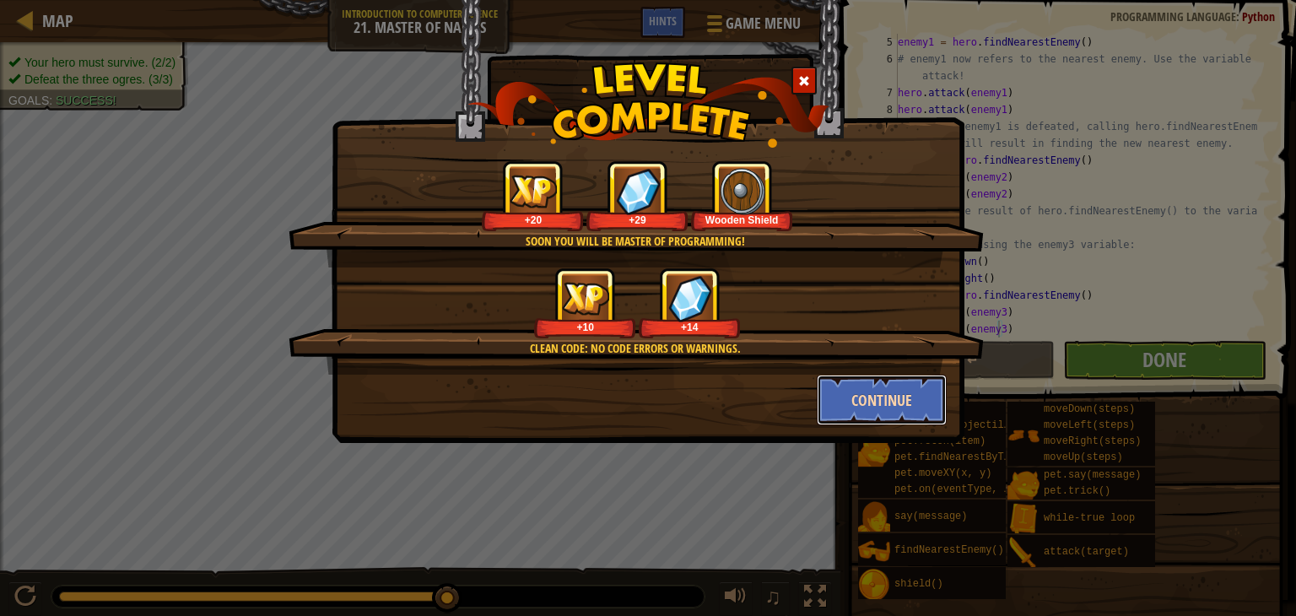
click at [896, 402] on button "Continue" at bounding box center [882, 400] width 131 height 51
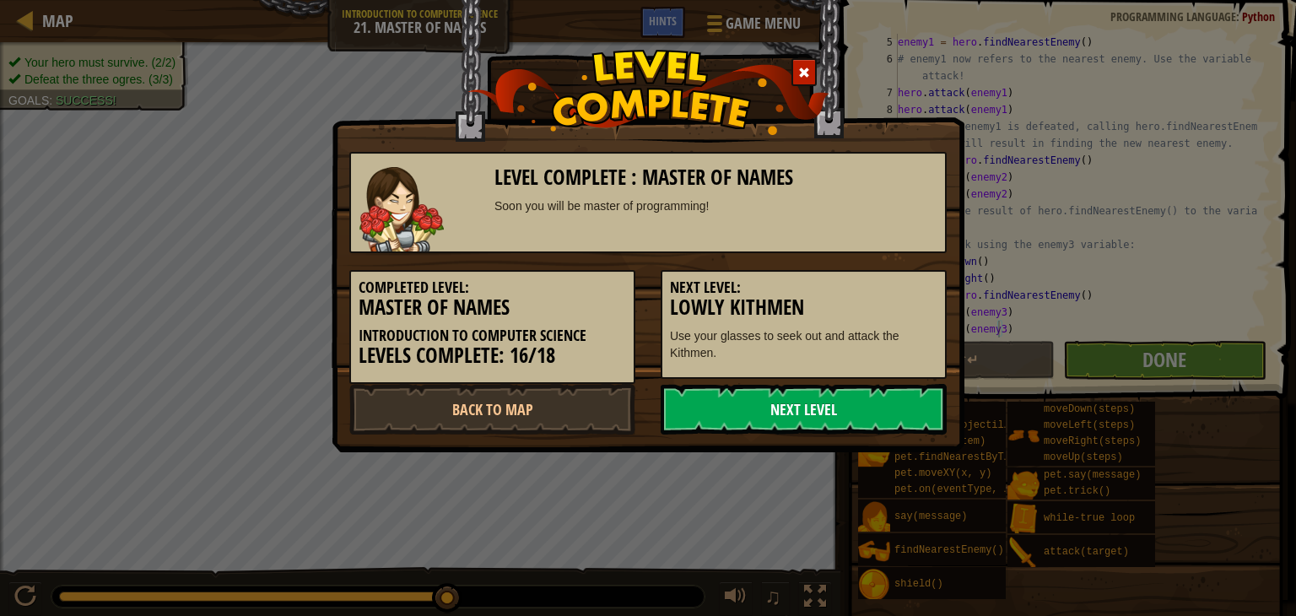
click at [839, 407] on link "Next Level" at bounding box center [803, 409] width 286 height 51
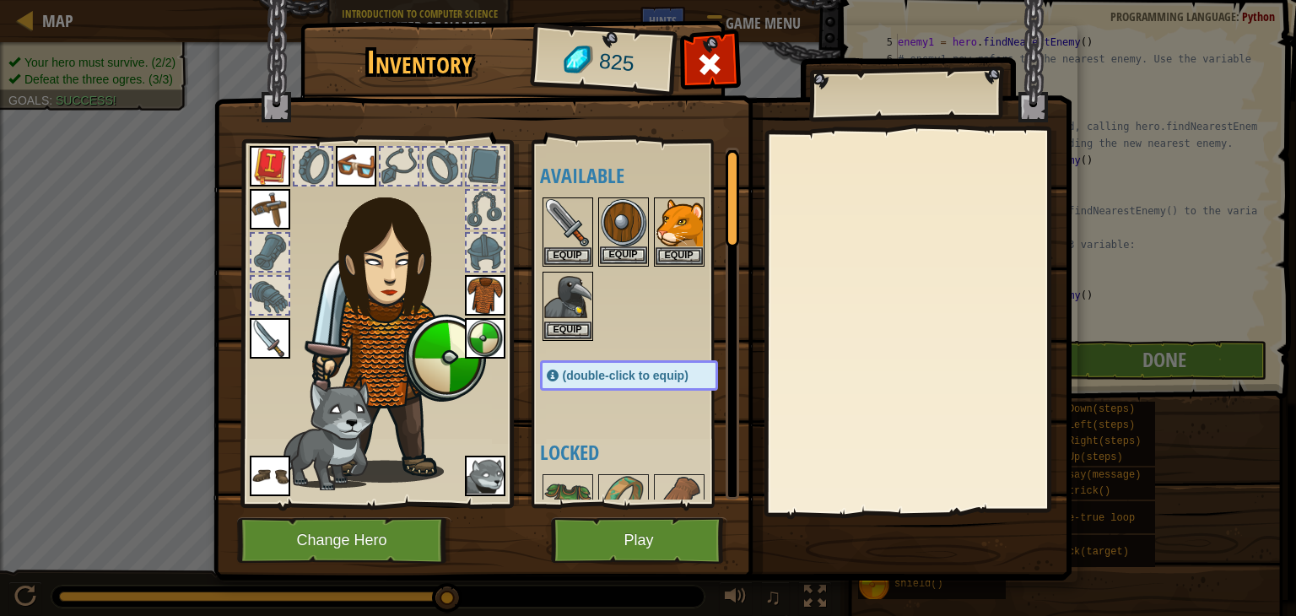
click at [633, 213] on img at bounding box center [623, 222] width 47 height 47
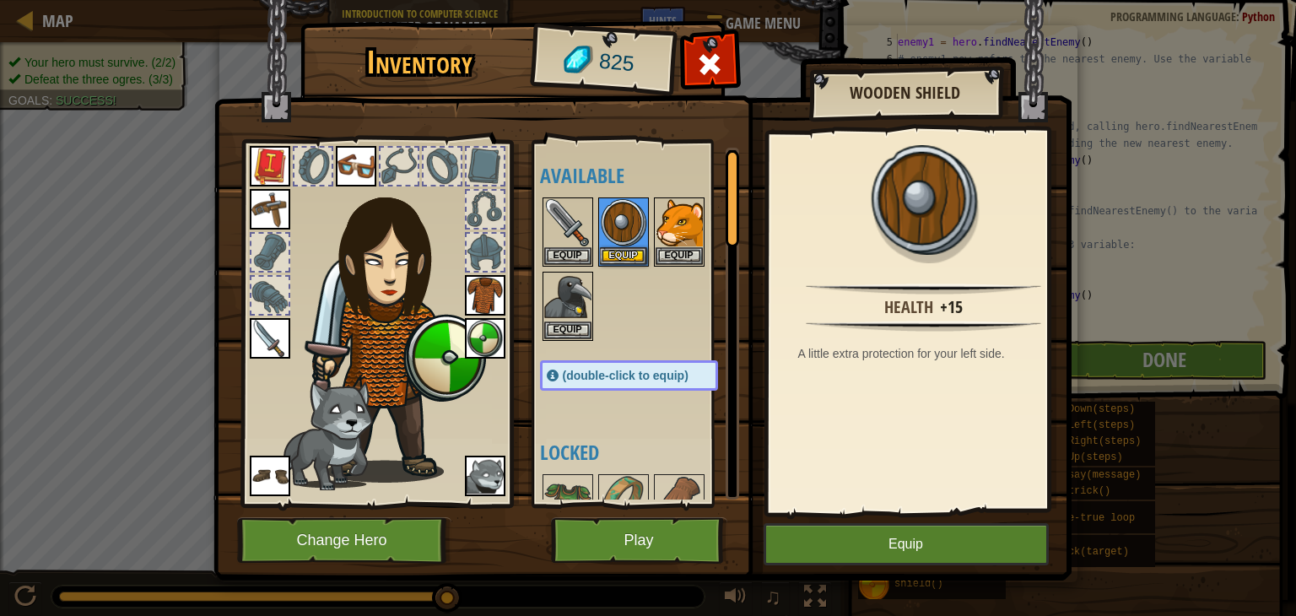
click at [660, 402] on div "Available Equip Equip Equip Equip Equip Equip Equip Equip Equip Equip Equip Equ…" at bounding box center [646, 324] width 212 height 352
click at [658, 415] on div "Available Equip Equip Equip Equip Equip Equip Equip Equip Equip Equip Equip Equ…" at bounding box center [646, 324] width 212 height 352
click at [677, 318] on div at bounding box center [646, 269] width 212 height 148
click at [646, 537] on button "Play" at bounding box center [639, 540] width 176 height 46
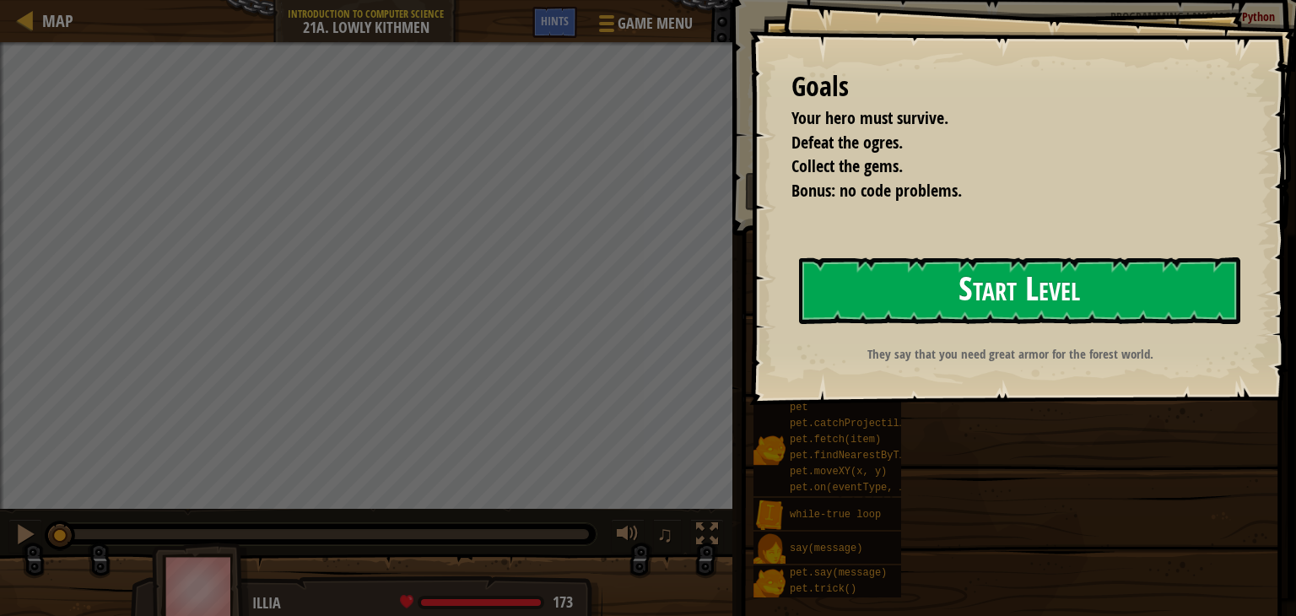
click at [992, 303] on button "Start Level" at bounding box center [1019, 290] width 441 height 67
